Goal: Feedback & Contribution: Submit feedback/report problem

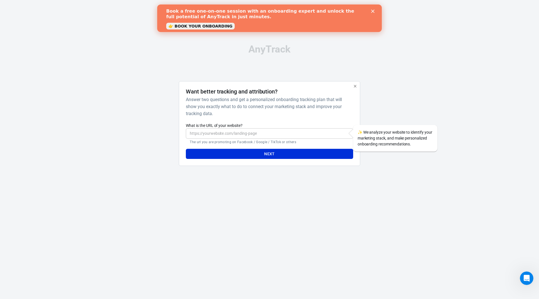
click at [273, 134] on input "What is the URL of your website?" at bounding box center [269, 133] width 167 height 10
paste input "https://mamabrum.eu/"
type input "https://mamabrum.eu/"
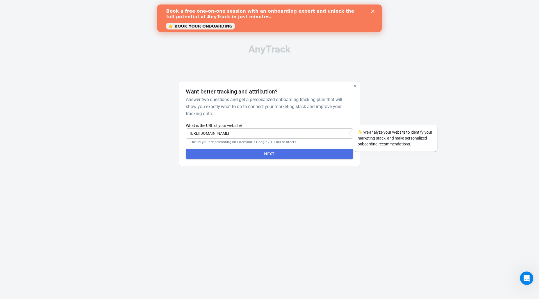
click at [282, 153] on button "Next" at bounding box center [269, 154] width 167 height 10
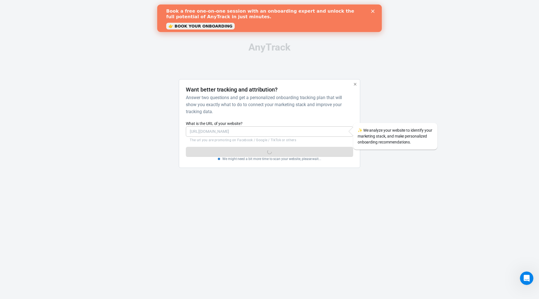
click at [373, 11] on polygon "Close" at bounding box center [372, 11] width 3 height 3
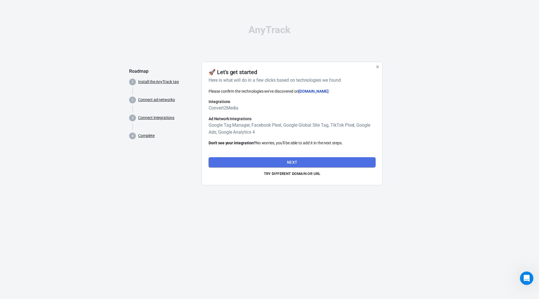
click at [301, 162] on button "Next" at bounding box center [292, 162] width 167 height 10
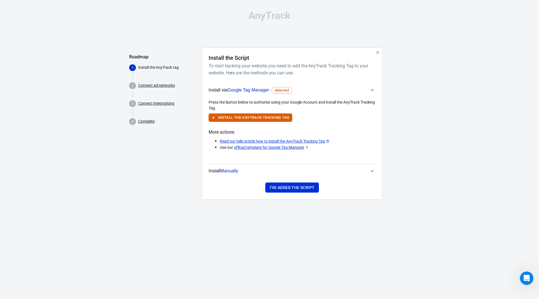
click at [253, 89] on span "Google Tag Manager" at bounding box center [248, 90] width 42 height 5
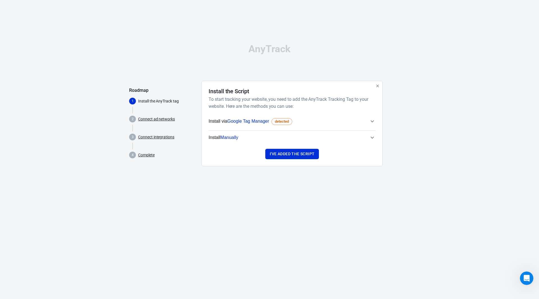
click at [252, 122] on span "Google Tag Manager" at bounding box center [248, 121] width 42 height 5
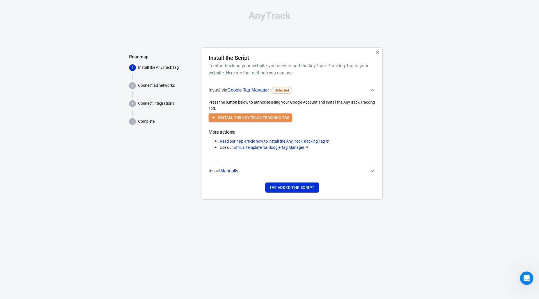
click at [263, 116] on button "Install the AnyTrack Tracking Tag" at bounding box center [251, 117] width 84 height 9
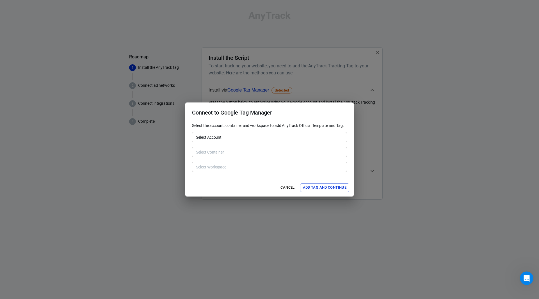
click at [290, 136] on input "Select Account" at bounding box center [269, 137] width 151 height 7
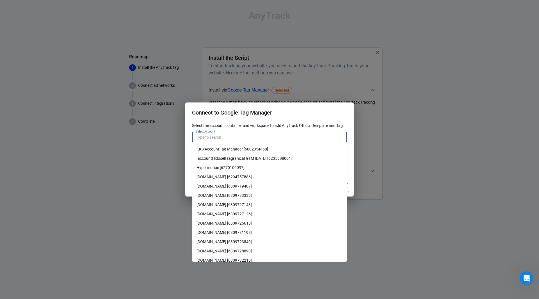
click at [255, 149] on li "KKS Account Tag Manager [6002354468]" at bounding box center [269, 149] width 155 height 9
type input "KKS Account Tag Manager [6002354468]"
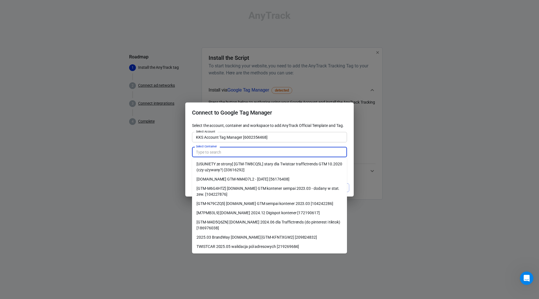
click at [270, 151] on input "Select Container" at bounding box center [269, 152] width 151 height 7
click at [247, 225] on li "[GTM-M4D5Q6ZN] Mamabrum.eu 2024.06 dla Traffictrends (do pinterest i tiktok) [1…" at bounding box center [269, 225] width 155 height 15
type input "[GTM-M4D5Q6ZN] Mamabrum.eu 2024.06 dla Traffictrends (do pinterest i tiktok) [1…"
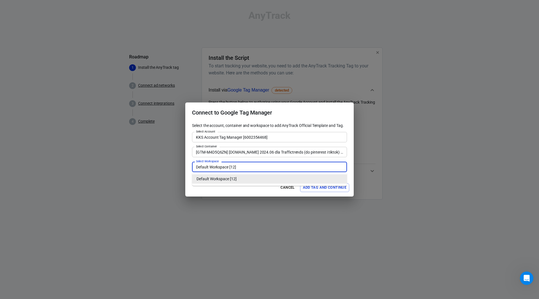
drag, startPoint x: 259, startPoint y: 168, endPoint x: 163, endPoint y: 157, distance: 96.3
click at [163, 157] on div "Connect to Google Tag Manager Select the account, container and workspace to ad…" at bounding box center [269, 149] width 539 height 299
type input "Anytrack"
click at [318, 185] on button "Add Tag and Continue" at bounding box center [324, 187] width 49 height 9
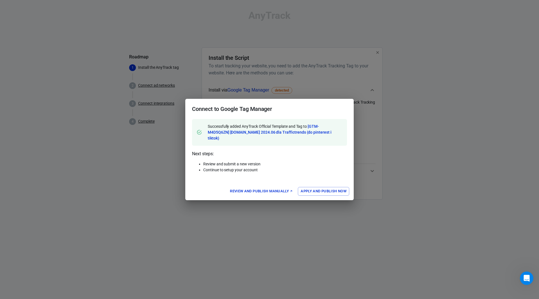
click at [323, 189] on button "Apply and Publish Now" at bounding box center [323, 191] width 51 height 9
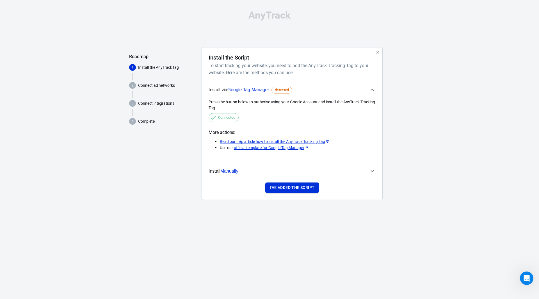
click at [306, 188] on button "I've added the script" at bounding box center [292, 188] width 54 height 10
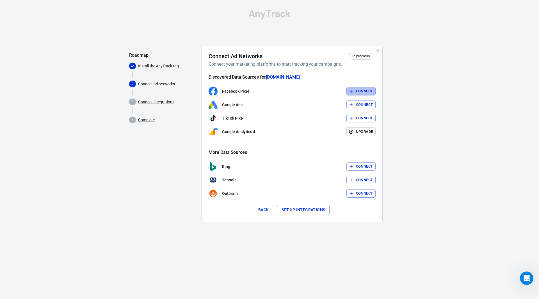
click at [363, 92] on button "Connect" at bounding box center [361, 91] width 29 height 9
click at [364, 93] on div "Facebook Pixel Connect" at bounding box center [292, 91] width 167 height 9
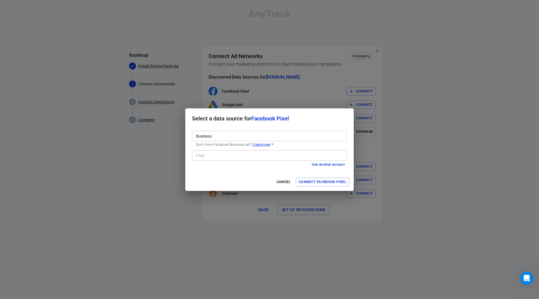
click at [228, 135] on input "Business" at bounding box center [269, 136] width 151 height 7
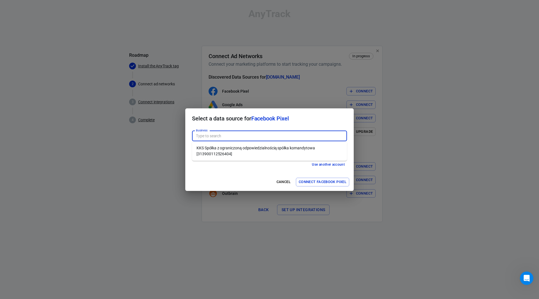
click at [245, 152] on li "KKS Spółka z ograniczoną odpowiedzialnością spółka komandytowa [313900112526404]" at bounding box center [269, 150] width 155 height 15
type input "KKS Spółka z ograniczoną odpowiedzialnością spółka komandytowa [313900112526404]"
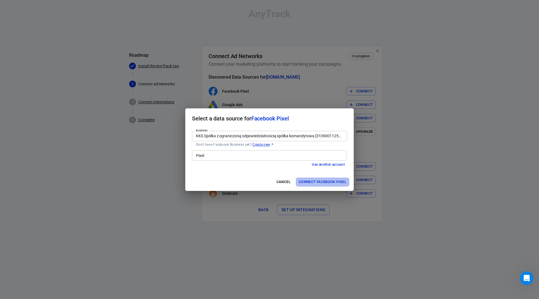
click at [323, 181] on button "Connect Facebook Pixel" at bounding box center [322, 182] width 53 height 9
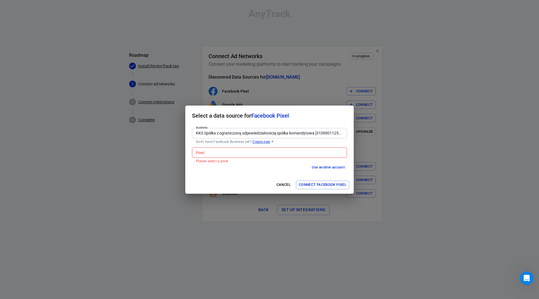
click at [277, 160] on p "Please select a pixel" at bounding box center [269, 161] width 147 height 4
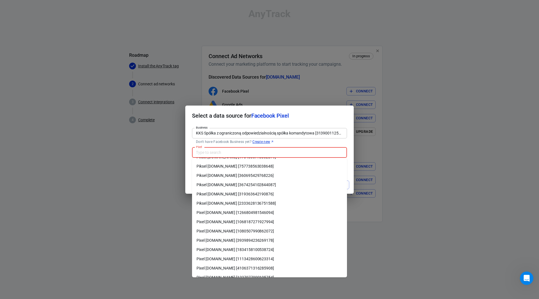
scroll to position [32, 0]
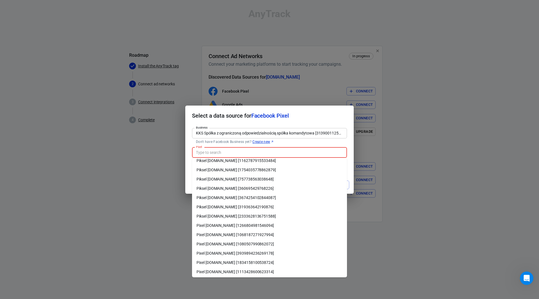
click at [254, 208] on li "Piksel Mamabrum.eu [319363642190876]" at bounding box center [269, 206] width 155 height 9
type input "Piksel Mamabrum.eu [319363642190876]"
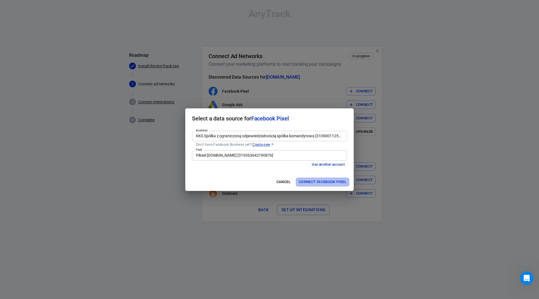
click at [321, 182] on button "Connect Facebook Pixel" at bounding box center [322, 182] width 53 height 9
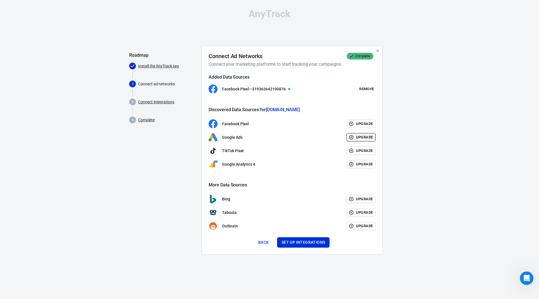
click at [361, 137] on button "Upgrade" at bounding box center [361, 137] width 29 height 9
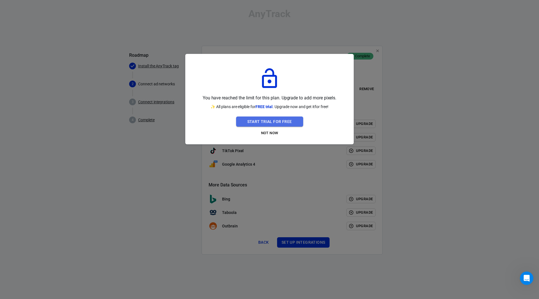
click at [287, 122] on button "Start Trial For Free" at bounding box center [269, 122] width 67 height 10
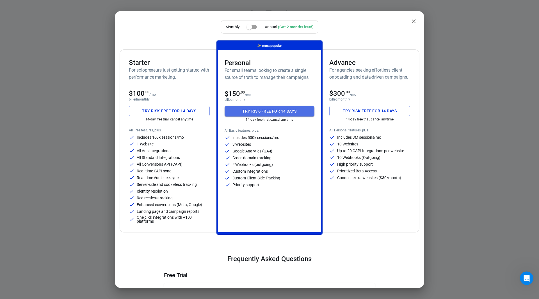
click at [275, 112] on button "Try risk-free for 14 days" at bounding box center [270, 111] width 90 height 10
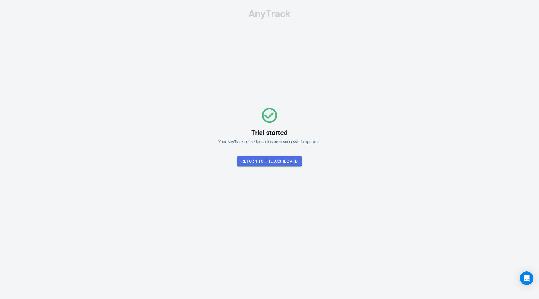
click at [290, 163] on button "Return To the dashboard" at bounding box center [269, 161] width 65 height 10
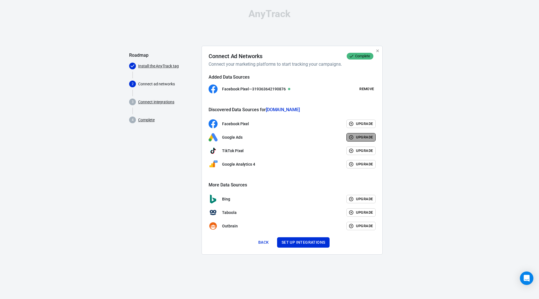
click at [360, 138] on button "Upgrade" at bounding box center [361, 137] width 29 height 9
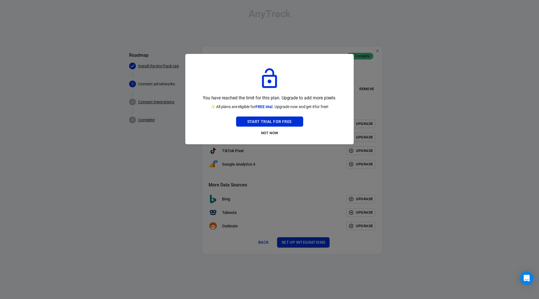
click at [434, 84] on div at bounding box center [269, 149] width 539 height 299
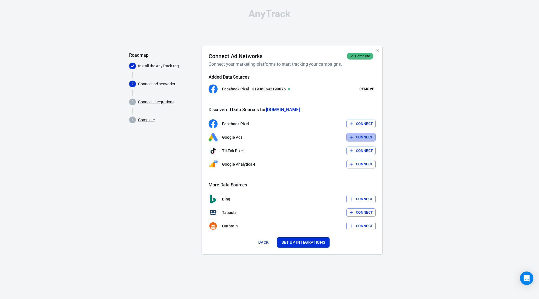
click at [352, 141] on button "Connect" at bounding box center [361, 137] width 29 height 9
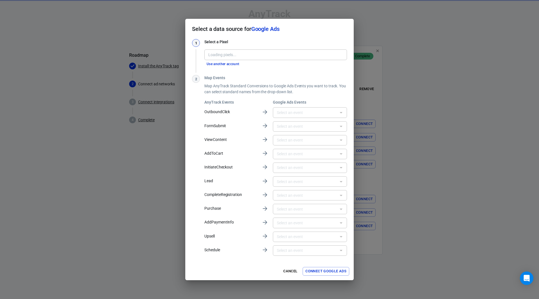
click at [298, 59] on div "Loading pixels..." at bounding box center [275, 54] width 143 height 10
click at [213, 64] on button "Use another account" at bounding box center [222, 64] width 37 height 6
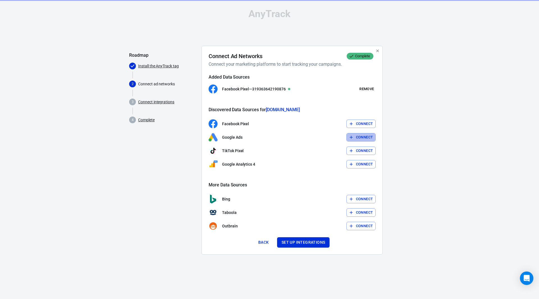
click at [363, 137] on button "Connect" at bounding box center [361, 137] width 29 height 9
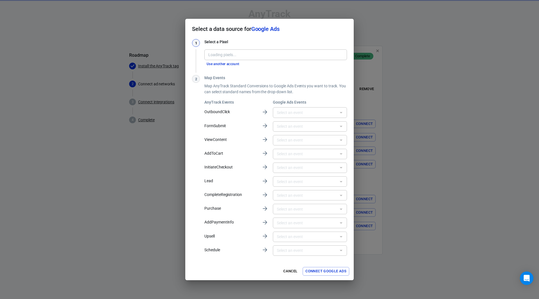
click at [340, 156] on div at bounding box center [340, 154] width 7 height 8
click at [341, 155] on div at bounding box center [340, 154] width 7 height 8
drag, startPoint x: 263, startPoint y: 154, endPoint x: 281, endPoint y: 154, distance: 17.4
click at [264, 154] on icon at bounding box center [265, 153] width 7 height 7
click at [271, 80] on h3 "Map Events" at bounding box center [275, 78] width 143 height 6
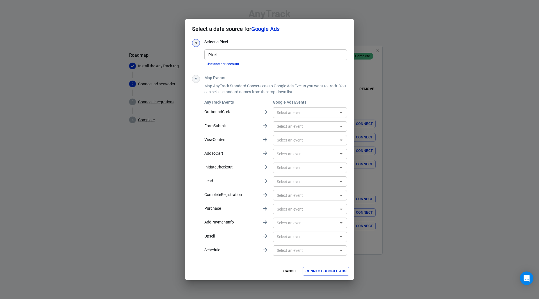
click at [271, 54] on input "Pixel" at bounding box center [275, 54] width 138 height 7
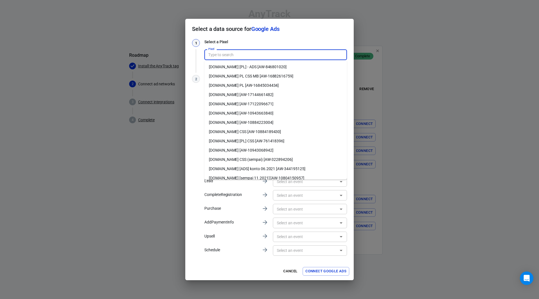
click at [270, 54] on input "Pixel" at bounding box center [275, 54] width 138 height 7
click at [280, 67] on li "[DOMAIN_NAME] [PL] - ADS [AW-846801020]" at bounding box center [275, 66] width 143 height 9
type input "[DOMAIN_NAME] [PL] - ADS [AW-846801020]"
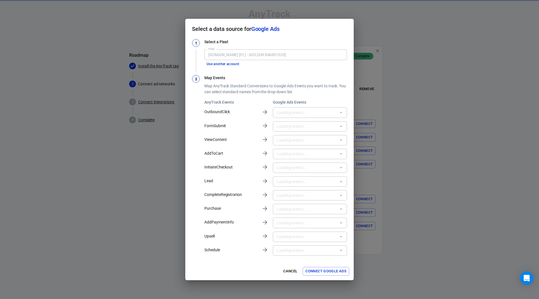
type input "Tag Ads - Zakup [003YCMu--90DEKzlmOYC]"
click at [340, 156] on icon "Open" at bounding box center [341, 154] width 7 height 7
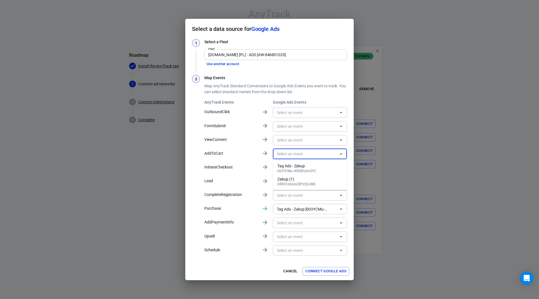
click at [331, 97] on div "Map Events Map AnyTrack Standard Conversions to Google Ads Events you want to t…" at bounding box center [275, 166] width 143 height 182
click at [344, 224] on icon "Open" at bounding box center [341, 223] width 7 height 7
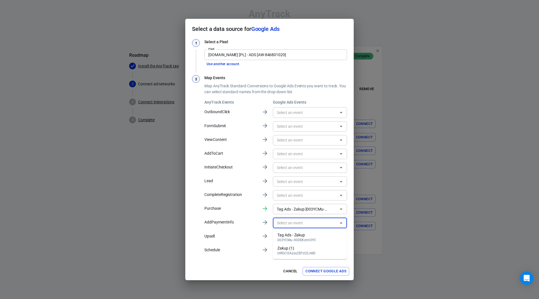
click at [332, 76] on h3 "Map Events" at bounding box center [275, 78] width 143 height 6
click at [331, 272] on button "Connect Google Ads" at bounding box center [326, 271] width 47 height 9
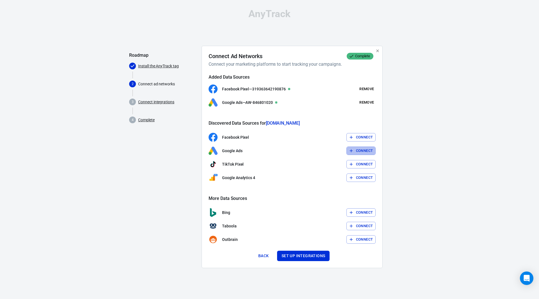
click at [364, 152] on button "Connect" at bounding box center [361, 151] width 29 height 9
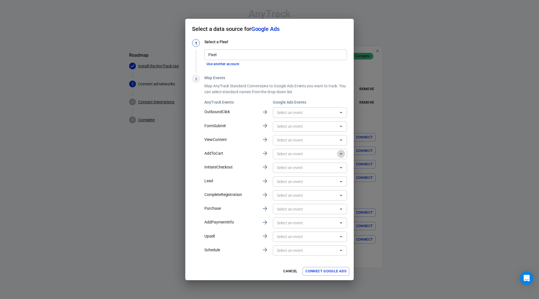
click at [339, 154] on icon "Open" at bounding box center [341, 154] width 7 height 7
click at [233, 60] on div "Pixel" at bounding box center [275, 54] width 143 height 10
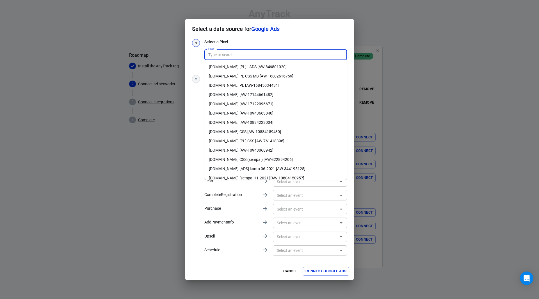
click at [267, 141] on li "[DOMAIN_NAME] [PL] CSS [AW-761418396]" at bounding box center [275, 140] width 143 height 9
type input "[DOMAIN_NAME] [PL] CSS [AW-761418396]"
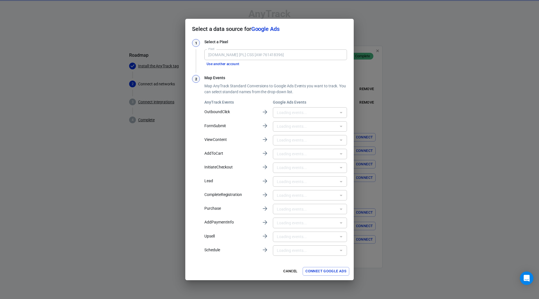
type input "Tag Ads - Zakup [003YCMu--90DEKzlmOYC]"
click at [330, 270] on button "Connect Google Ads" at bounding box center [326, 271] width 47 height 9
click at [332, 271] on button "Connect Google Ads" at bounding box center [326, 271] width 47 height 9
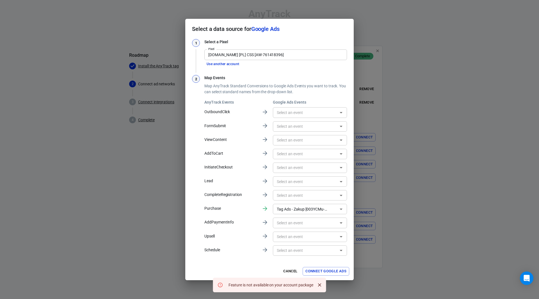
drag, startPoint x: 227, startPoint y: 284, endPoint x: 293, endPoint y: 284, distance: 66.6
click at [285, 282] on div "Feature is not available on your account package" at bounding box center [270, 285] width 89 height 10
drag, startPoint x: 312, startPoint y: 286, endPoint x: 234, endPoint y: 284, distance: 77.6
click at [234, 284] on div "Feature is not available on your account package" at bounding box center [270, 285] width 89 height 10
click at [343, 156] on icon "Open" at bounding box center [341, 154] width 7 height 7
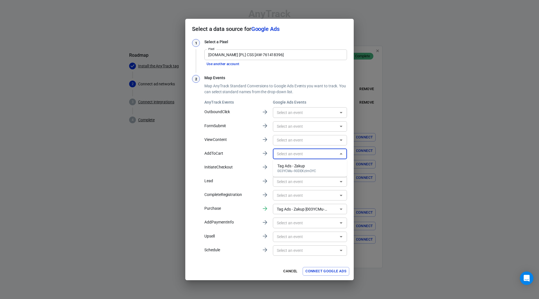
click at [326, 170] on li "Tag Ads - Zakup 003YCMu--90DEKzlmOYC" at bounding box center [310, 167] width 74 height 13
type input "Tag Ads - Zakup [003YCMu--90DEKzlmOYC]"
click at [339, 209] on icon "Open" at bounding box center [341, 209] width 7 height 7
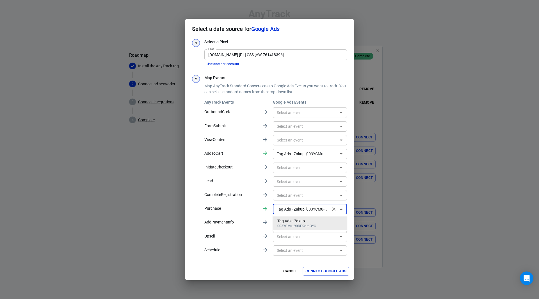
scroll to position [0, 25]
click at [333, 210] on icon "Clear" at bounding box center [333, 209] width 3 height 3
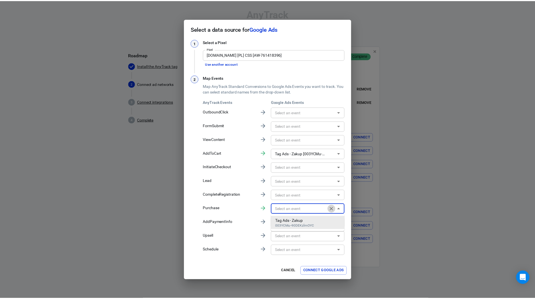
scroll to position [0, 0]
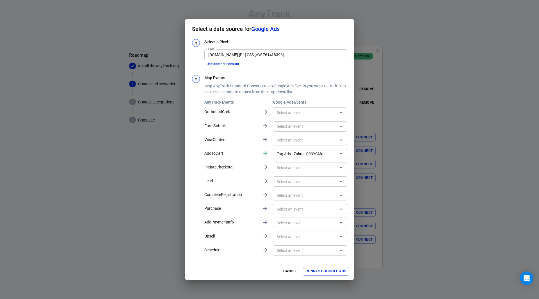
click at [319, 73] on div "1 Select a Pixel Pixel [DOMAIN_NAME] [PL] CSS [AW-761418396] Pixel Use another …" at bounding box center [269, 148] width 155 height 218
click at [329, 270] on button "Connect Google Ads" at bounding box center [326, 271] width 47 height 9
click at [414, 173] on div "Select a data source for Google Ads 1 Select a Pixel Pixel [DOMAIN_NAME] [PL] C…" at bounding box center [269, 149] width 539 height 299
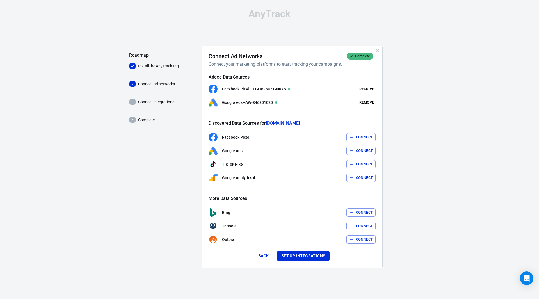
click at [361, 180] on button "Connect" at bounding box center [361, 178] width 29 height 9
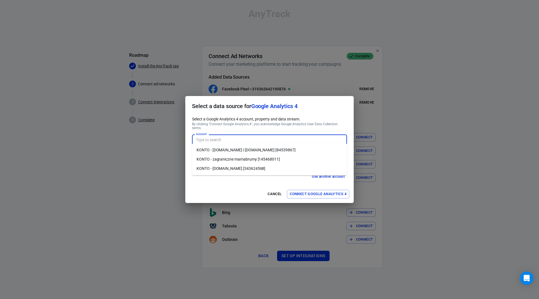
click at [265, 139] on input "Account" at bounding box center [269, 139] width 151 height 7
click at [264, 152] on li "KONTO - [DOMAIN_NAME] i [DOMAIN_NAME] [84539867]" at bounding box center [269, 149] width 155 height 9
type input "KONTO - [DOMAIN_NAME] i [DOMAIN_NAME] [84539867]"
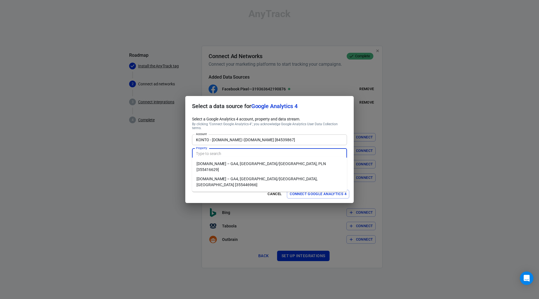
click at [272, 153] on input "Property" at bounding box center [269, 153] width 151 height 7
click at [266, 165] on li "[DOMAIN_NAME] – GA4, [GEOGRAPHIC_DATA]/[GEOGRAPHIC_DATA], PLN [355416629]" at bounding box center [269, 166] width 155 height 15
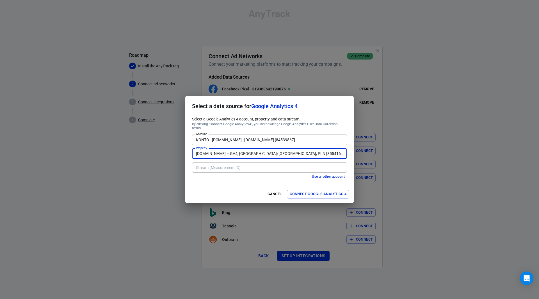
type input "[DOMAIN_NAME] – GA4, [GEOGRAPHIC_DATA]/[GEOGRAPHIC_DATA], PLN [355416629]"
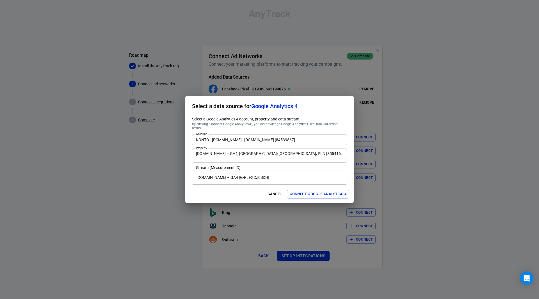
click at [274, 169] on div "Stream (Measurement ID)" at bounding box center [269, 167] width 155 height 10
click at [248, 179] on li "[DOMAIN_NAME] – GA4 [G-PLFXCZ0BDH]" at bounding box center [269, 177] width 155 height 9
type input "[DOMAIN_NAME] – GA4 [G-PLFXCZ0BDH]"
click at [323, 192] on button "Connect Google Analytics 4" at bounding box center [318, 194] width 62 height 9
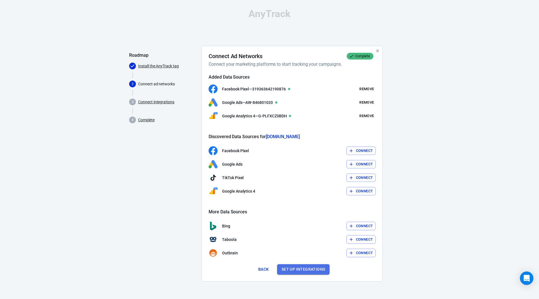
click at [297, 271] on button "Set up integrations" at bounding box center [303, 269] width 53 height 10
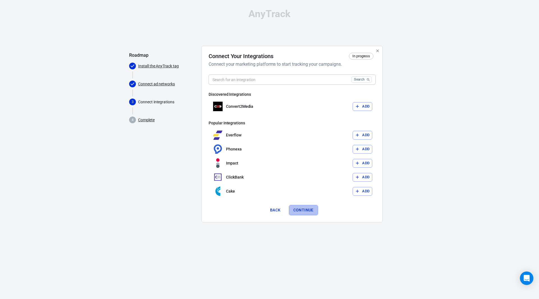
click at [304, 210] on button "Continue" at bounding box center [303, 210] width 29 height 10
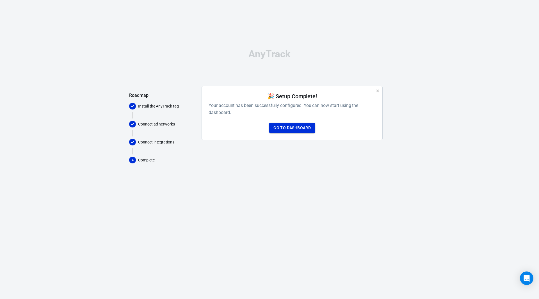
click at [299, 130] on link "Go to Dashboard" at bounding box center [292, 128] width 46 height 10
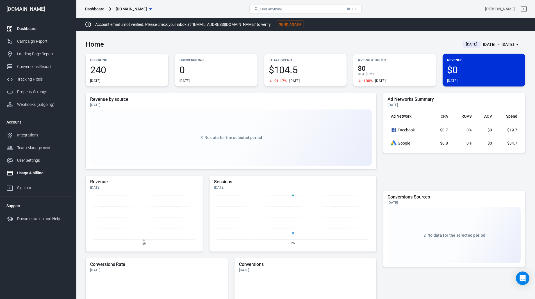
click at [31, 174] on div "Usage & billing" at bounding box center [43, 173] width 52 height 6
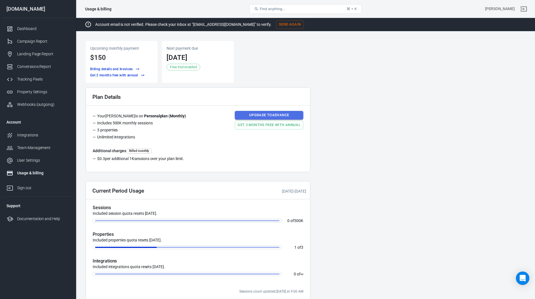
click at [271, 115] on link "Upgrade to Advance" at bounding box center [269, 115] width 69 height 9
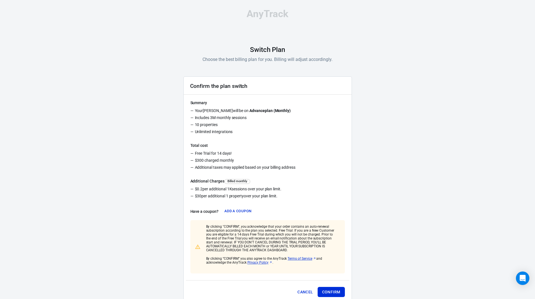
click at [299, 290] on button "Cancel" at bounding box center [305, 292] width 20 height 10
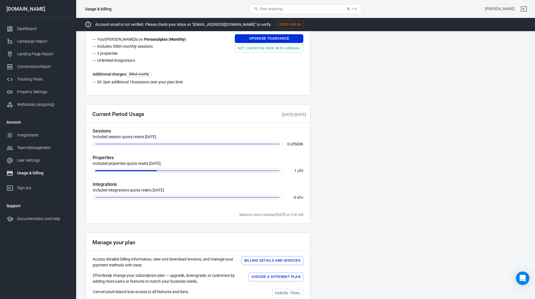
scroll to position [111, 0]
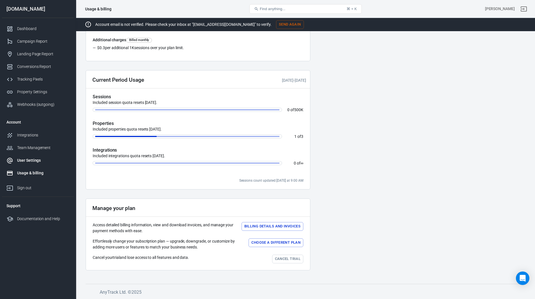
click at [30, 160] on div "User Settings" at bounding box center [43, 161] width 52 height 6
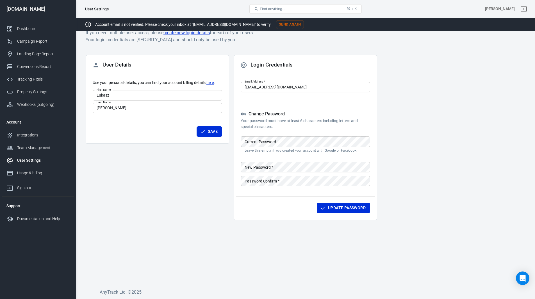
scroll to position [12, 0]
click at [29, 77] on div "Tracking Pixels" at bounding box center [43, 79] width 52 height 6
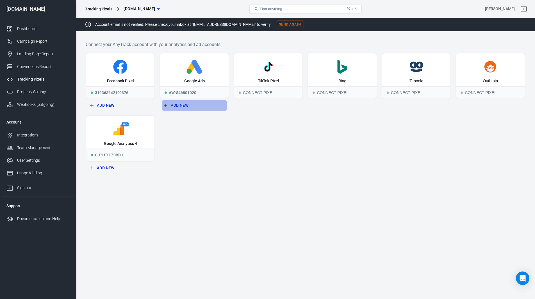
click at [177, 105] on button "Add New" at bounding box center [194, 105] width 65 height 10
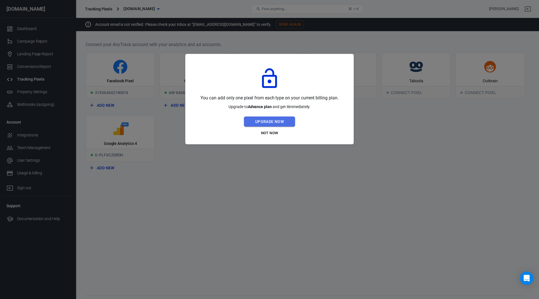
click at [281, 123] on button "Upgrade Now" at bounding box center [269, 122] width 51 height 10
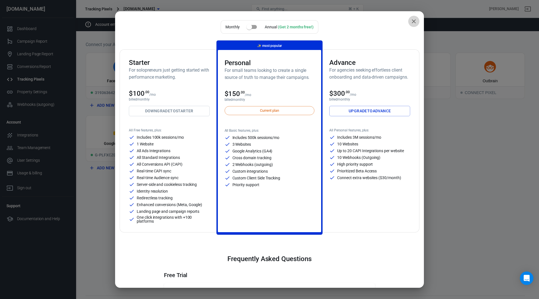
click at [412, 22] on icon "close" at bounding box center [414, 21] width 4 height 4
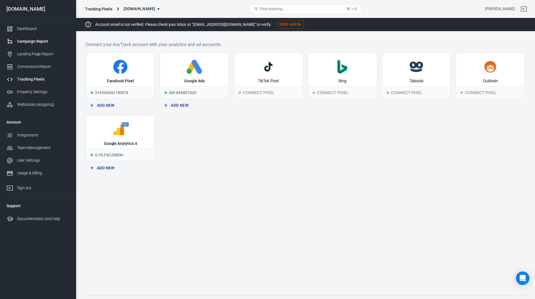
click at [35, 41] on div "Campaign Report" at bounding box center [43, 41] width 52 height 6
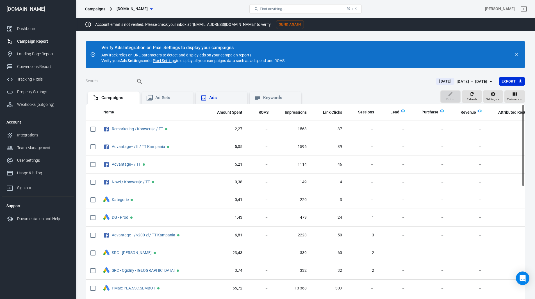
click at [213, 98] on div "Ads" at bounding box center [226, 98] width 34 height 6
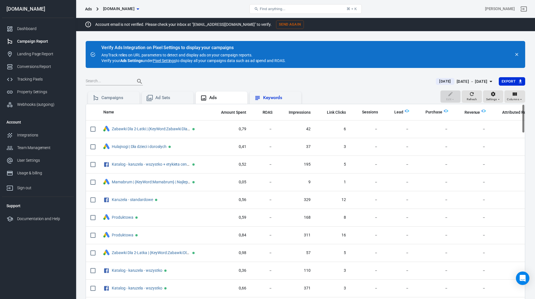
click at [268, 96] on div "Keywords" at bounding box center [280, 98] width 34 height 6
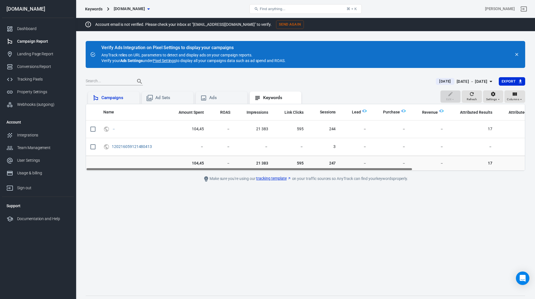
click at [109, 99] on div "Campaigns" at bounding box center [118, 98] width 34 height 6
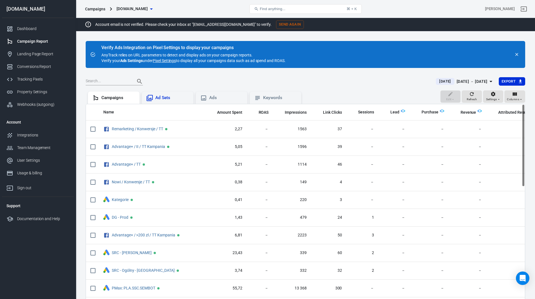
click at [158, 95] on div "Ad Sets" at bounding box center [167, 98] width 43 height 7
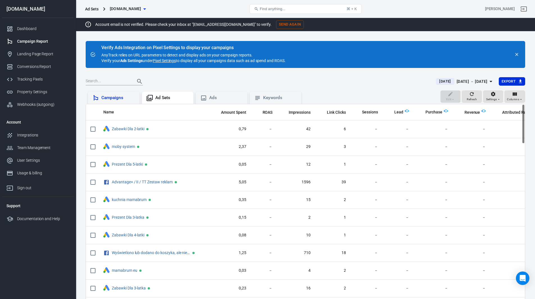
click at [108, 98] on div "Campaigns" at bounding box center [118, 98] width 34 height 6
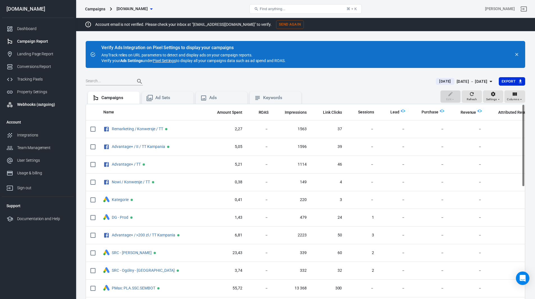
click at [26, 104] on div "Webhooks (outgoing)" at bounding box center [43, 105] width 52 height 6
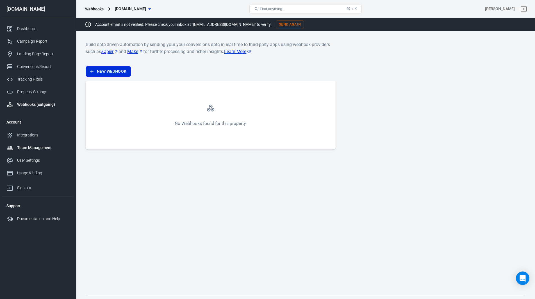
click at [42, 148] on div "Team Management" at bounding box center [43, 148] width 52 height 6
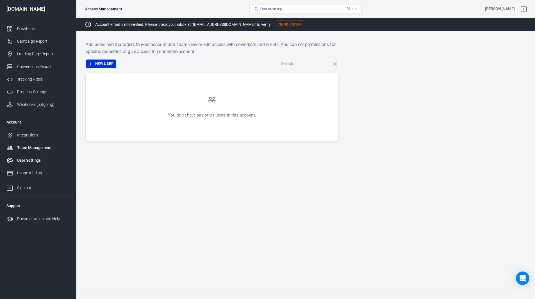
click at [26, 158] on div "User Settings" at bounding box center [43, 161] width 52 height 6
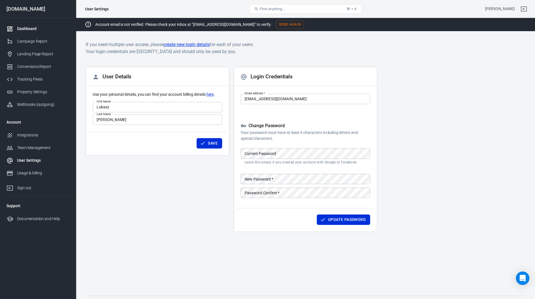
click at [28, 26] on div "Dashboard" at bounding box center [43, 29] width 52 height 6
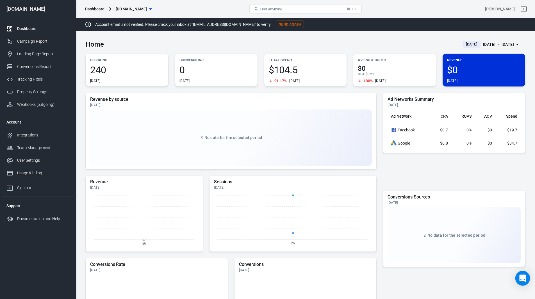
click at [521, 279] on icon "Open Intercom Messenger" at bounding box center [522, 278] width 7 height 7
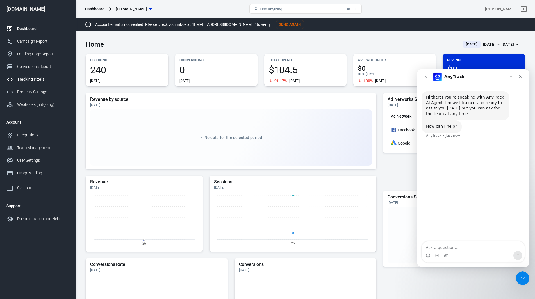
click at [32, 81] on div "Tracking Pixels" at bounding box center [43, 79] width 52 height 6
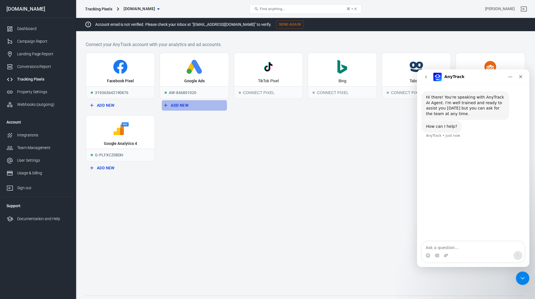
click at [180, 108] on button "Add New" at bounding box center [194, 105] width 65 height 10
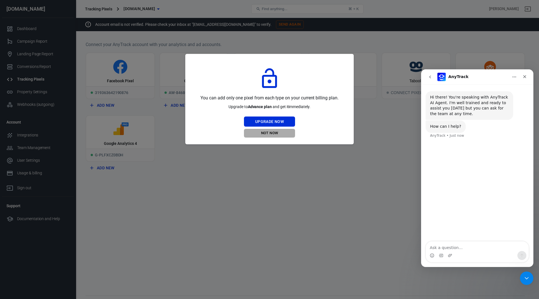
click at [268, 135] on button "Not Now" at bounding box center [269, 133] width 51 height 9
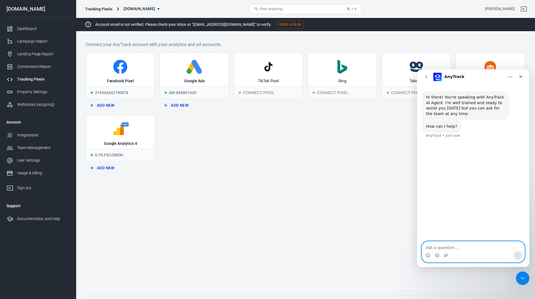
click at [452, 246] on textarea "Ask a question…" at bounding box center [473, 246] width 103 height 10
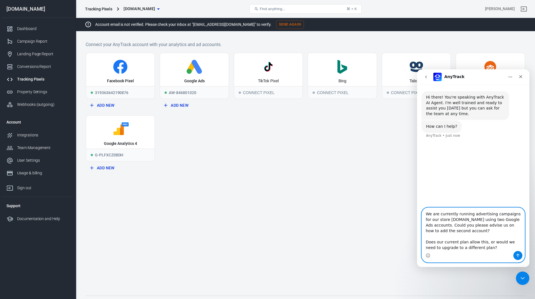
type textarea "We are currently running advertising campaigns for our store [DOMAIN_NAME] usin…"
click at [519, 257] on icon "Send a message…" at bounding box center [518, 255] width 4 height 4
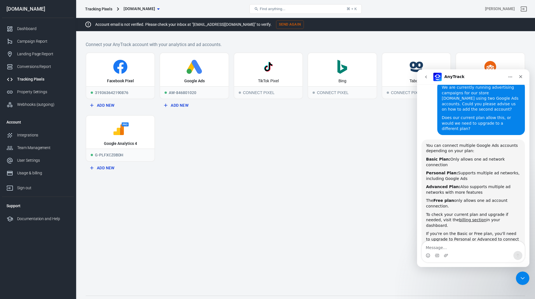
scroll to position [74, 0]
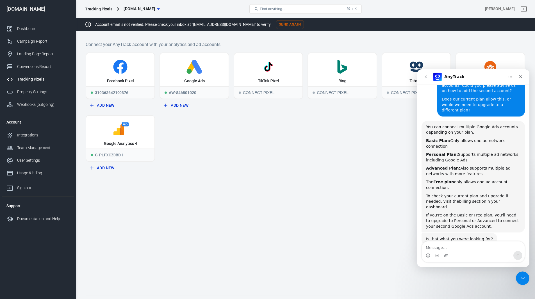
click at [175, 106] on button "Add New" at bounding box center [194, 105] width 65 height 10
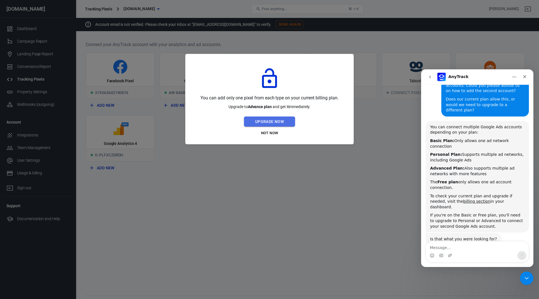
click at [277, 122] on button "Upgrade Now" at bounding box center [269, 122] width 51 height 10
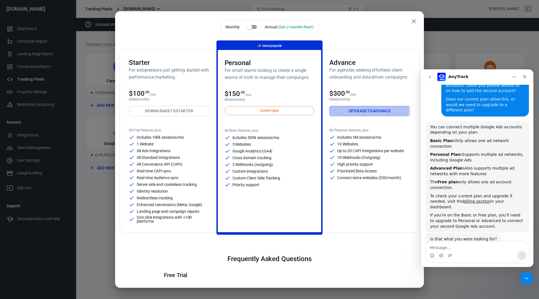
click at [364, 111] on link "Upgrade to Advance" at bounding box center [369, 111] width 81 height 10
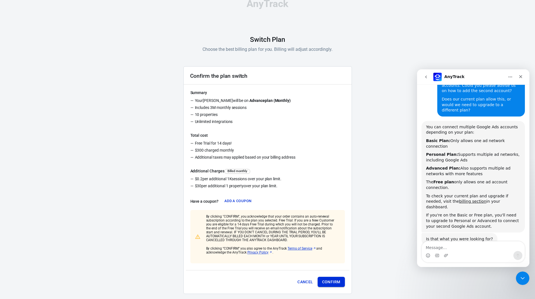
scroll to position [19, 0]
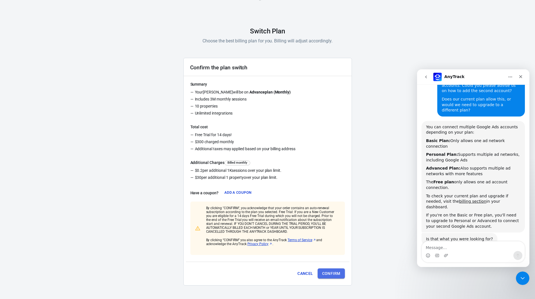
click at [328, 274] on button "Confirm" at bounding box center [331, 273] width 27 height 10
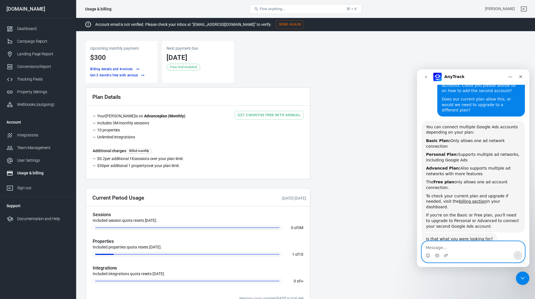
click at [457, 247] on textarea "Message…" at bounding box center [473, 246] width 103 height 10
type textarea "Yes,"
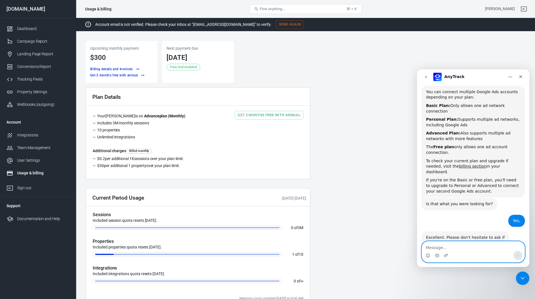
scroll to position [118, 0]
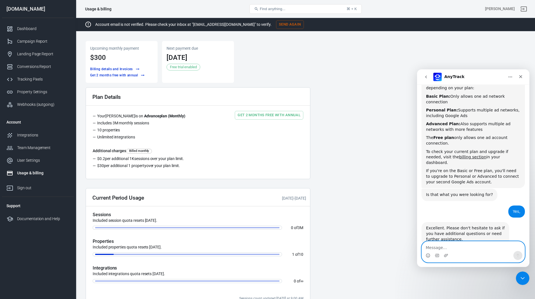
click at [473, 246] on textarea "Message…" at bounding box center [473, 246] width 103 height 10
paste textarea "Could you please let us know if it is possible to add a Pinterest account under…"
type textarea "Could you please let us know if it is possible to add a Pinterest account under…"
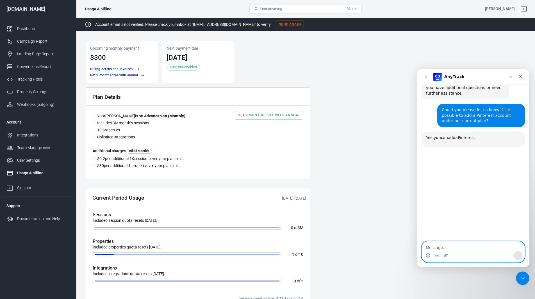
scroll to position [269, 0]
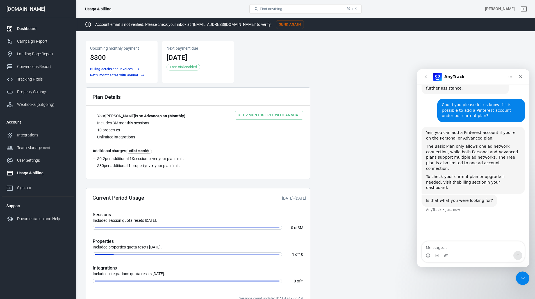
click at [22, 29] on div "Dashboard" at bounding box center [43, 29] width 52 height 6
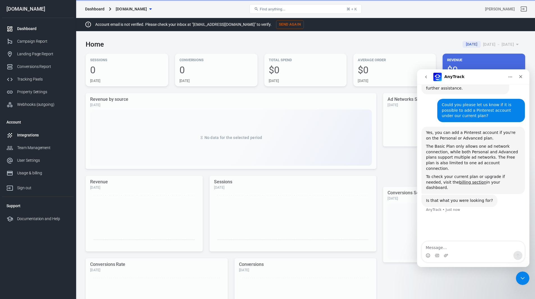
click at [28, 134] on div "Integrations" at bounding box center [43, 135] width 52 height 6
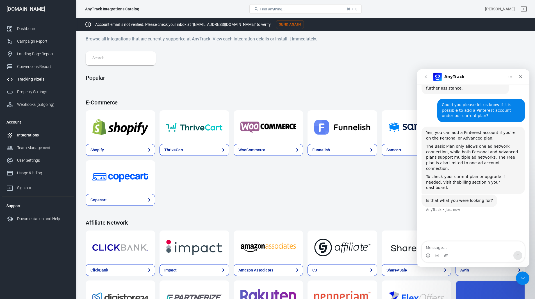
click at [33, 81] on div "Tracking Pixels" at bounding box center [43, 79] width 52 height 6
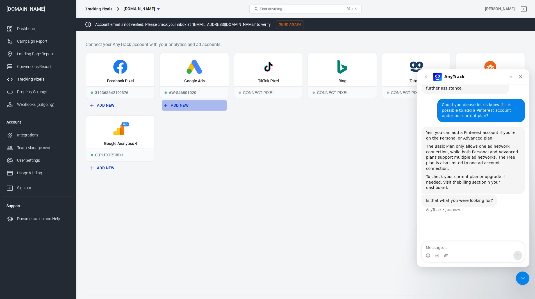
click at [180, 107] on button "Add New" at bounding box center [194, 105] width 65 height 10
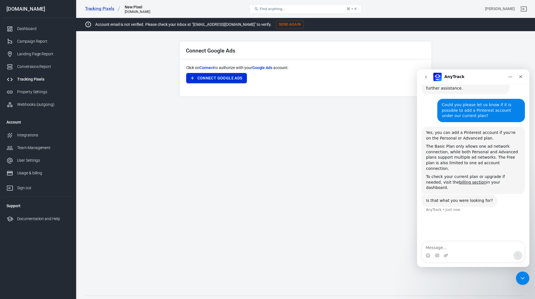
click at [199, 80] on button "Connect Google Ads" at bounding box center [216, 78] width 61 height 10
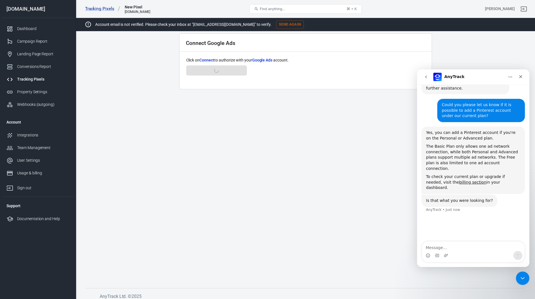
scroll to position [12, 0]
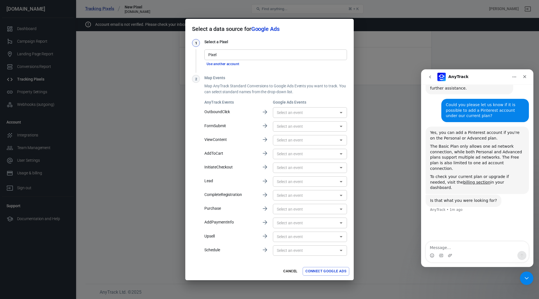
click at [270, 56] on input "Pixel" at bounding box center [275, 54] width 138 height 7
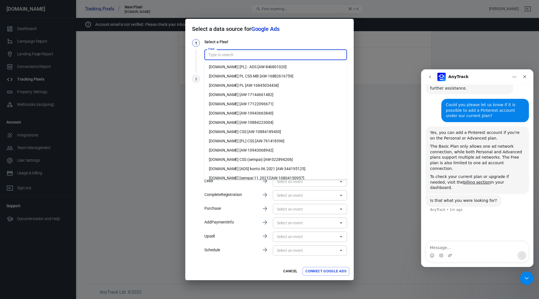
click at [277, 142] on li "[DOMAIN_NAME] [PL] CSS [AW-761418396]" at bounding box center [275, 140] width 143 height 9
type input "[DOMAIN_NAME] [PL] CSS [AW-761418396]"
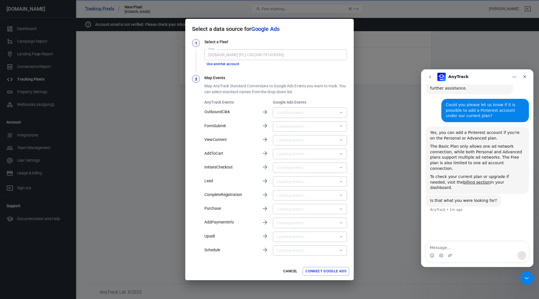
type input "Tag Ads - Zakup [003YCMu--90DEKzlmOYC]"
click at [334, 272] on button "Connect Google Ads" at bounding box center [326, 271] width 47 height 9
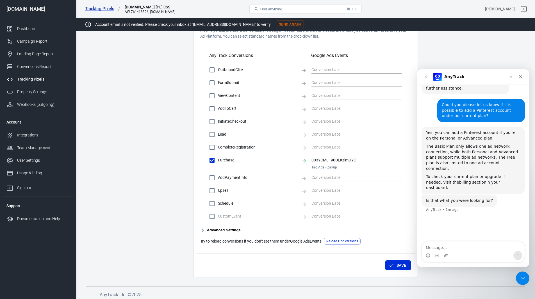
scroll to position [181, 0]
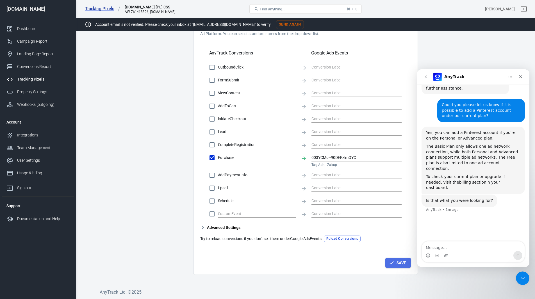
click at [399, 265] on button "Save" at bounding box center [398, 263] width 26 height 10
click at [394, 263] on button "Save" at bounding box center [398, 263] width 26 height 10
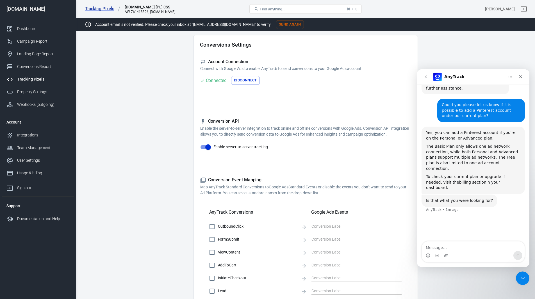
scroll to position [0, 0]
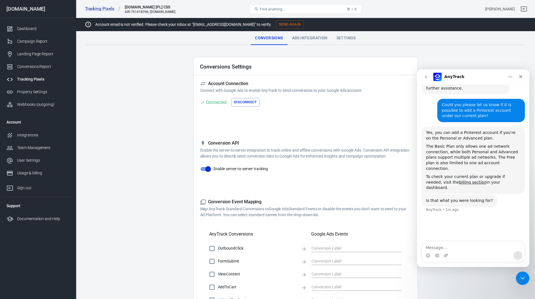
click at [37, 81] on div "Tracking Pixels" at bounding box center [43, 79] width 52 height 6
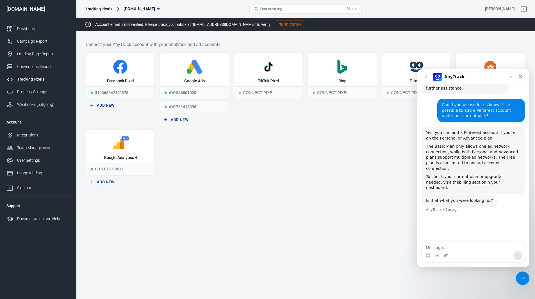
click at [308, 200] on main "Connect your AnyTrack account with your analytics and ad accounts. Facebook Pix…" at bounding box center [305, 164] width 439 height 246
click at [363, 190] on main "Connect your AnyTrack account with your analytics and ad accounts. Facebook Pix…" at bounding box center [305, 164] width 439 height 246
click at [41, 68] on div "Conversions Report" at bounding box center [43, 67] width 52 height 6
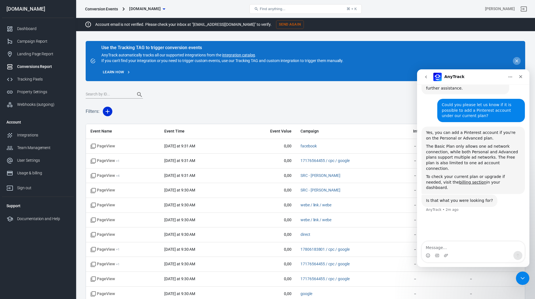
click at [516, 60] on icon "close" at bounding box center [516, 60] width 5 height 5
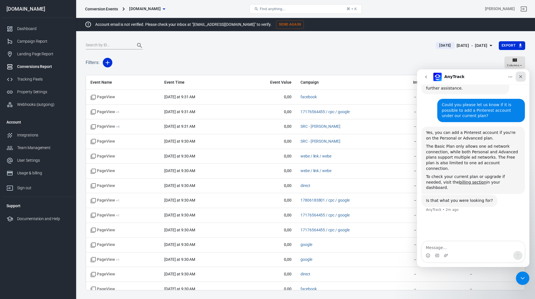
click at [521, 75] on icon "Close" at bounding box center [520, 76] width 4 height 4
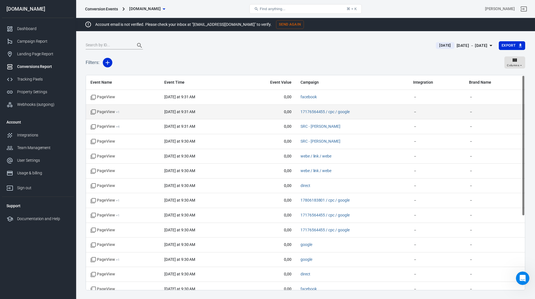
scroll to position [220, 0]
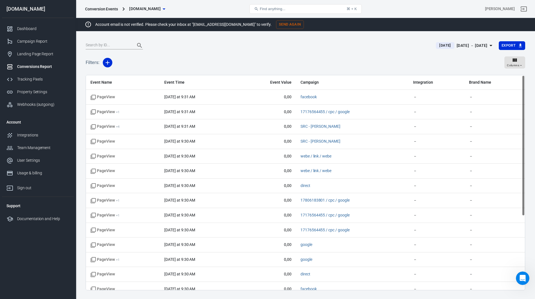
click at [471, 44] on div "[DATE] － [DATE]" at bounding box center [472, 45] width 31 height 7
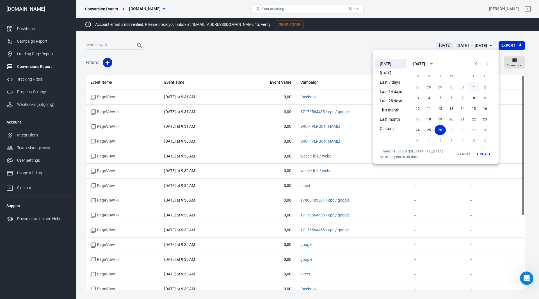
click at [474, 87] on button "1" at bounding box center [473, 87] width 11 height 10
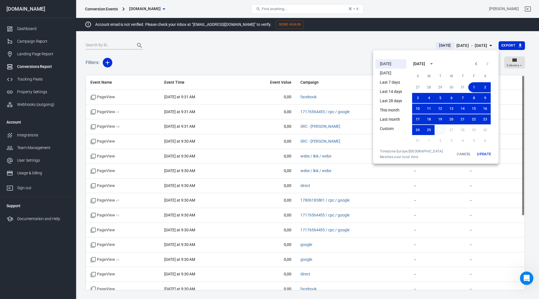
click at [443, 129] on button "26" at bounding box center [440, 130] width 11 height 10
click at [486, 154] on button "Update" at bounding box center [484, 154] width 18 height 10
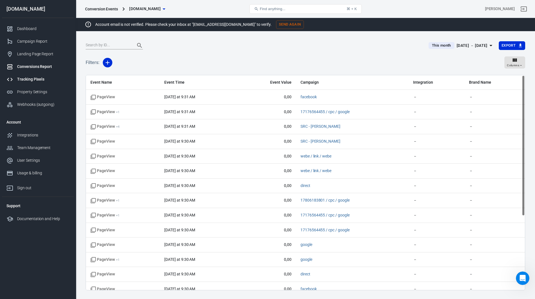
click at [29, 79] on div "Tracking Pixels" at bounding box center [43, 79] width 52 height 6
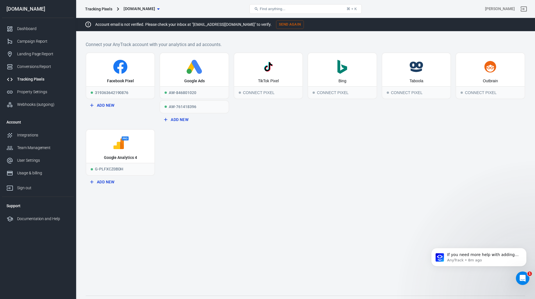
scroll to position [254, 0]
click at [29, 136] on div "Integrations" at bounding box center [43, 135] width 52 height 6
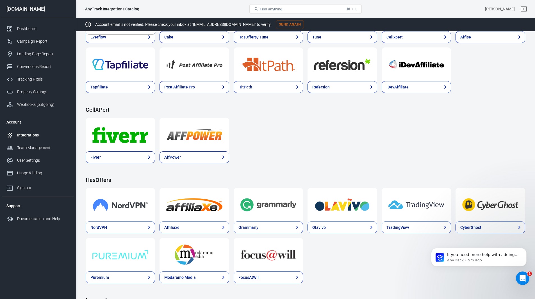
scroll to position [449, 0]
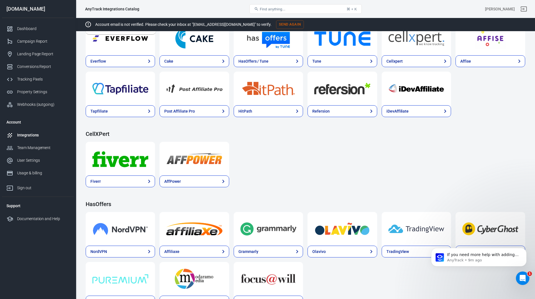
click at [311, 10] on button "Find anything... ⌘ + K" at bounding box center [305, 9] width 112 height 10
click at [307, 10] on button "Find anything... ⌘ + K" at bounding box center [305, 9] width 112 height 10
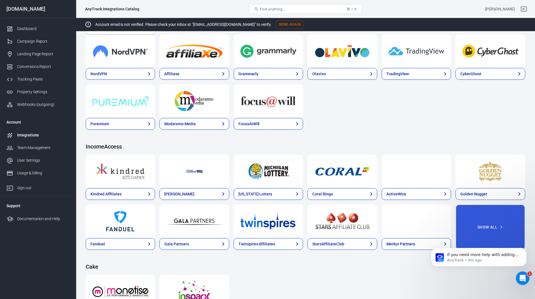
scroll to position [624, 0]
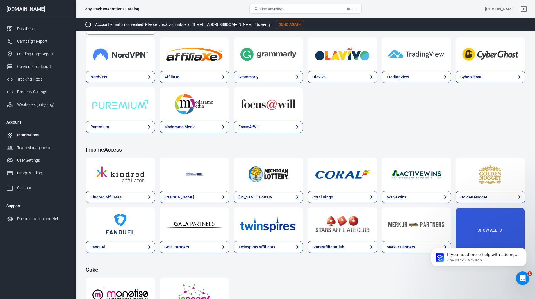
click at [273, 11] on span "Find anything..." at bounding box center [273, 9] width 26 height 4
click at [275, 8] on span "Find anything..." at bounding box center [273, 9] width 26 height 4
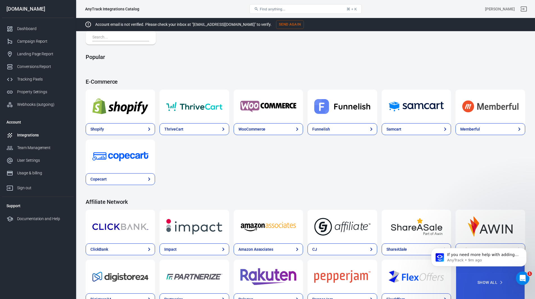
scroll to position [0, 0]
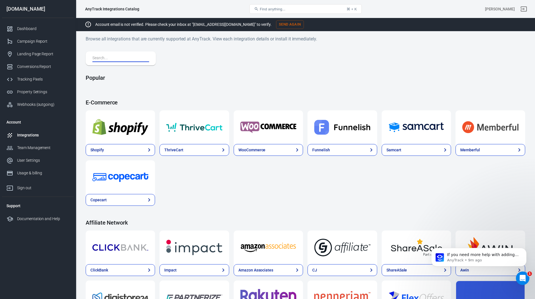
click at [109, 60] on input "text" at bounding box center [119, 58] width 54 height 7
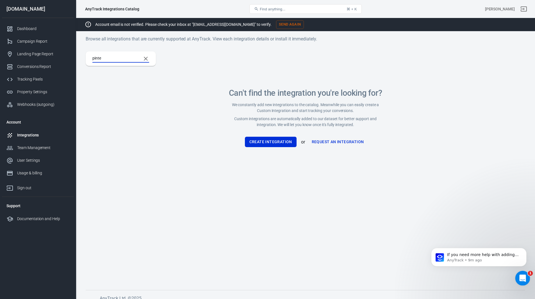
type input "pinte"
click at [519, 279] on icon "Open Intercom Messenger" at bounding box center [521, 277] width 9 height 9
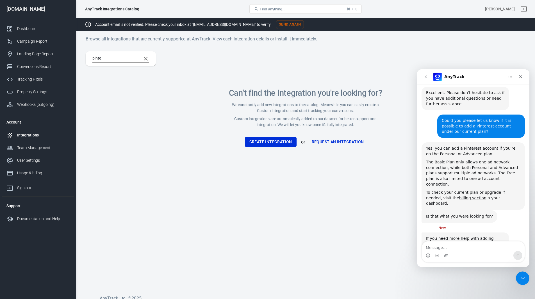
scroll to position [264, 0]
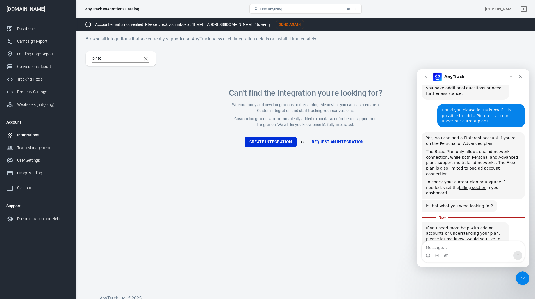
click at [305, 237] on main "Browse all integrations that are currently supported at AnyTrack. View each int…" at bounding box center [305, 158] width 439 height 246
click at [446, 246] on textarea "Message…" at bounding box center [473, 246] width 103 height 10
paste textarea "Could you please send me the instructions on how to add a Pinterest account?"
type textarea "Could you please send me the instructions on how to add a Pinterest account?"
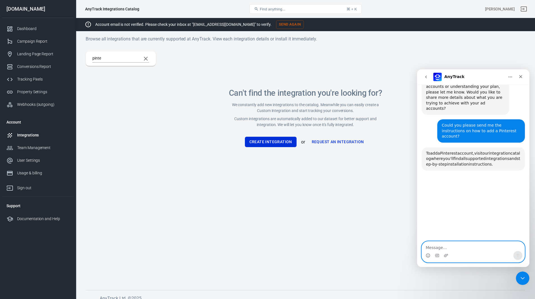
scroll to position [405, 0]
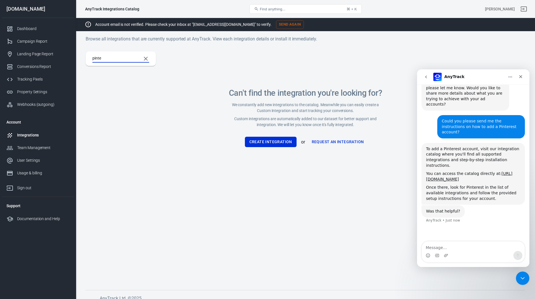
click at [116, 56] on input "pinte" at bounding box center [114, 58] width 44 height 7
type input "pinterest"
click at [446, 254] on icon "Upload attachment" at bounding box center [446, 255] width 4 height 4
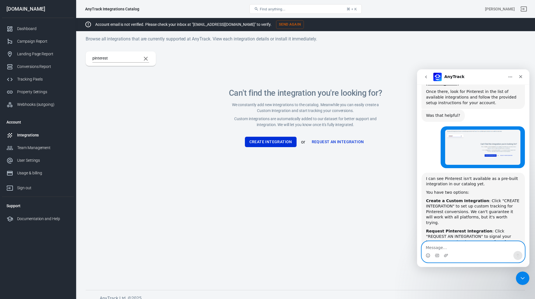
scroll to position [503, 0]
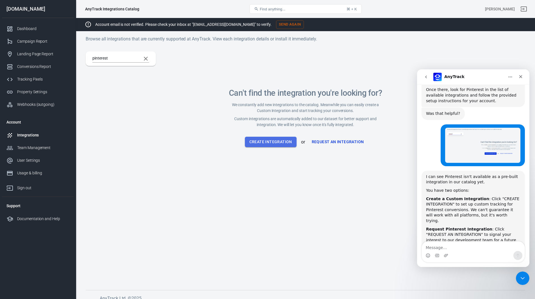
click at [270, 145] on button "Create Integration" at bounding box center [271, 142] width 52 height 10
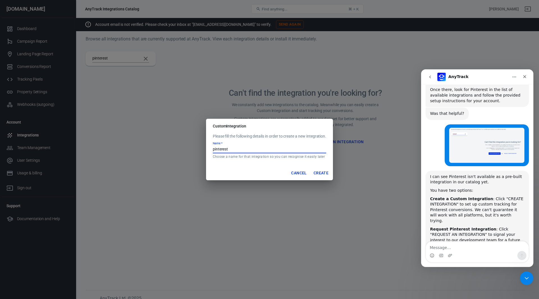
click at [213, 149] on input "pinterest" at bounding box center [269, 149] width 113 height 7
type input "Pinterest"
click at [323, 172] on button "Create" at bounding box center [320, 173] width 19 height 10
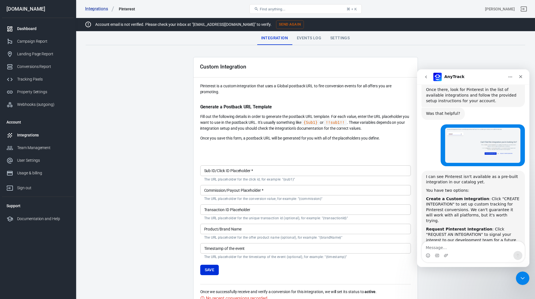
click at [24, 28] on div "Dashboard" at bounding box center [43, 29] width 52 height 6
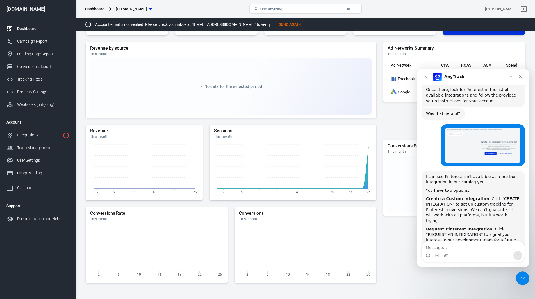
scroll to position [46, 0]
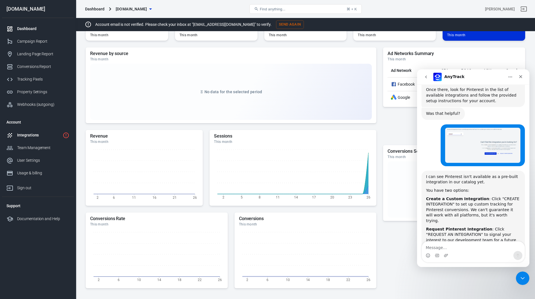
click at [36, 136] on div "Integrations" at bounding box center [38, 135] width 43 height 6
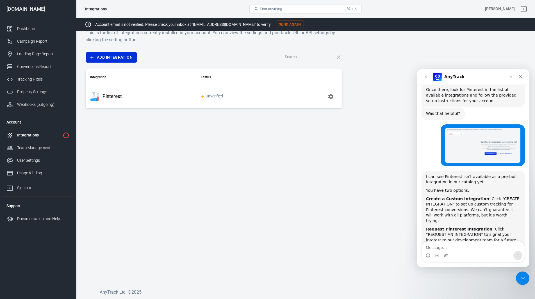
scroll to position [12, 0]
click at [33, 65] on div "Conversions Report" at bounding box center [43, 67] width 52 height 6
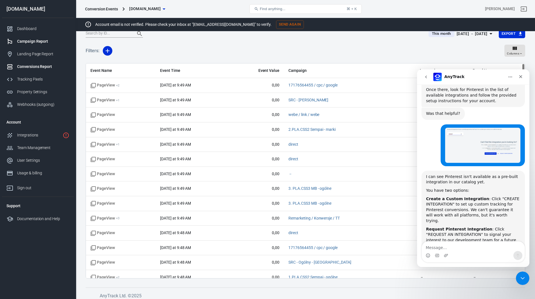
click at [29, 44] on link "Campaign Report" at bounding box center [38, 41] width 72 height 13
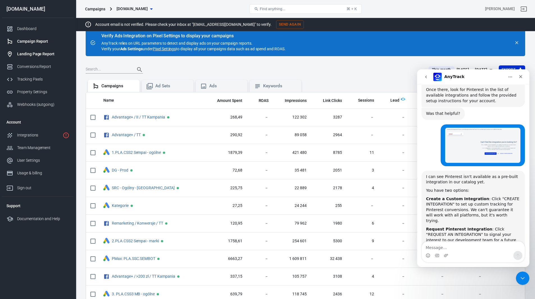
click at [44, 55] on div "Landing Page Report" at bounding box center [43, 54] width 52 height 6
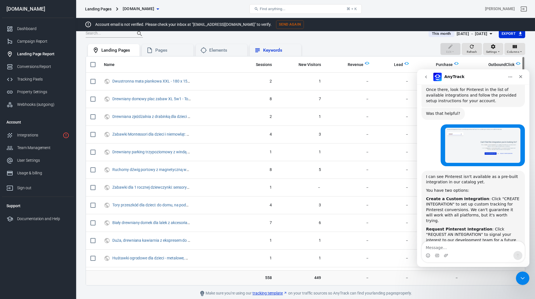
click at [267, 50] on div "Keywords" at bounding box center [280, 50] width 34 height 6
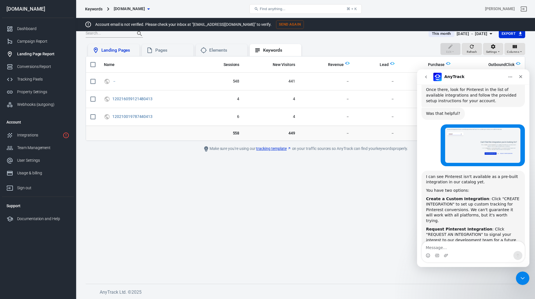
click at [107, 51] on div "Landing Pages" at bounding box center [118, 50] width 34 height 6
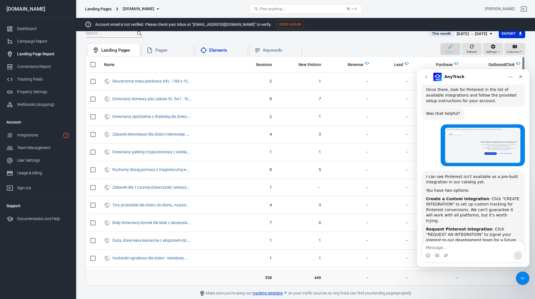
click at [218, 51] on div "Elements" at bounding box center [226, 50] width 34 height 6
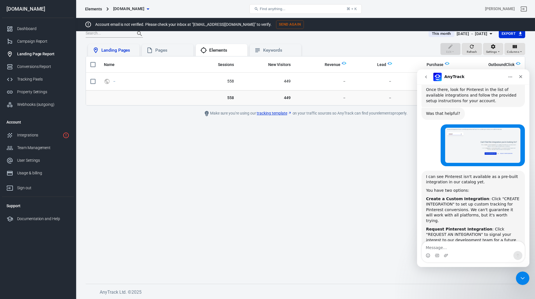
click at [120, 53] on div "Landing Pages" at bounding box center [118, 50] width 34 height 6
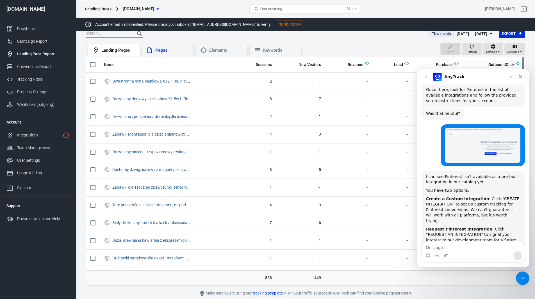
click at [161, 52] on div "Pages" at bounding box center [172, 50] width 34 height 6
click at [117, 52] on div "Landing Pages" at bounding box center [118, 50] width 34 height 6
click at [523, 78] on div "Close" at bounding box center [521, 77] width 10 height 10
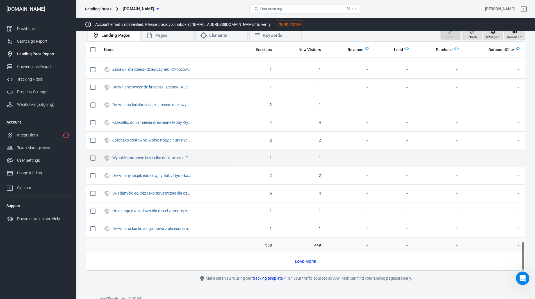
scroll to position [34, 0]
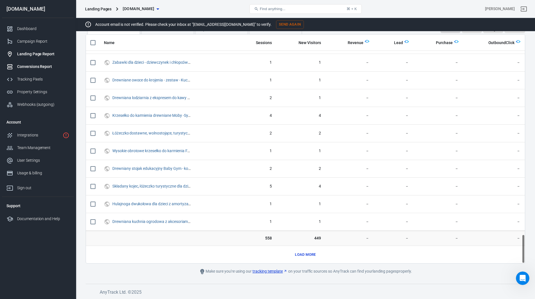
click at [40, 69] on div "Conversions Report" at bounding box center [43, 67] width 52 height 6
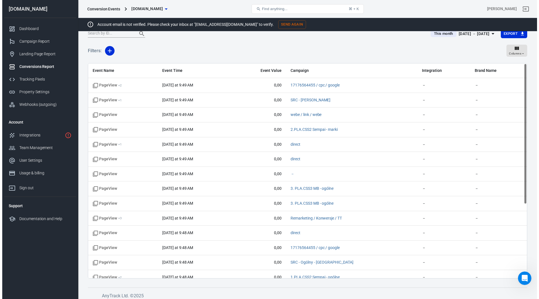
scroll to position [15, 0]
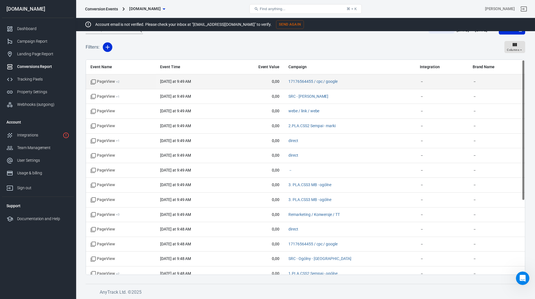
click at [89, 85] on td "PageView + 2" at bounding box center [121, 81] width 70 height 15
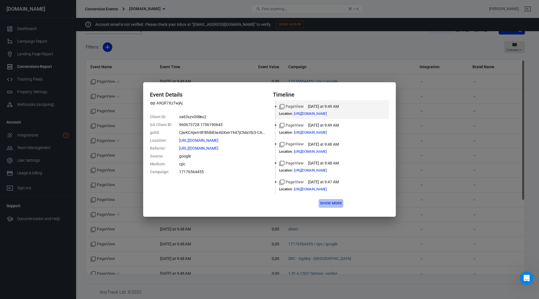
click at [336, 202] on button "Show more" at bounding box center [331, 203] width 25 height 9
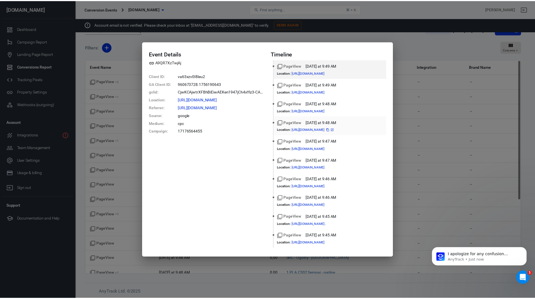
scroll to position [533, 0]
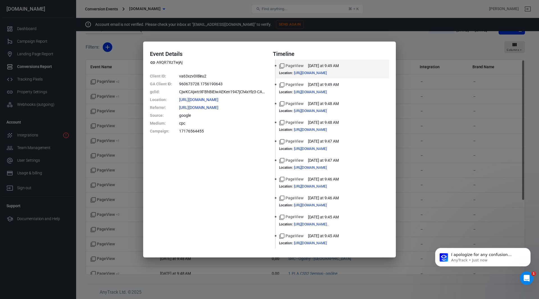
click at [433, 46] on div "Event Details A9QR7XzTwjAj Client ID : va63xzv0I8leu2 GA Client ID : 960673728.…" at bounding box center [269, 149] width 539 height 299
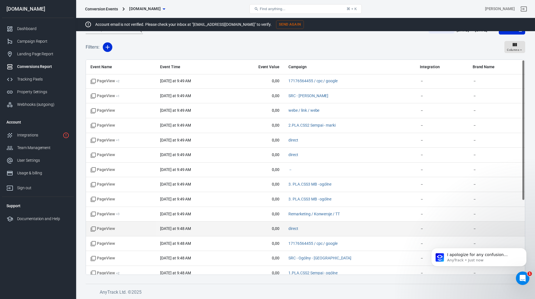
scroll to position [0, 0]
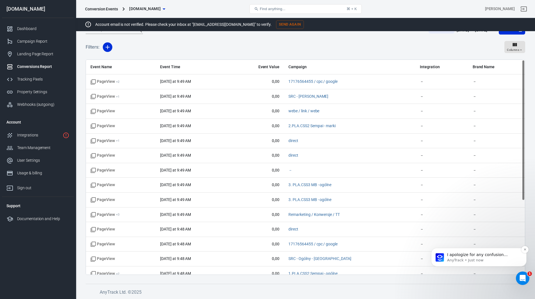
click at [497, 260] on p "AnyTrack • Just now" at bounding box center [483, 260] width 72 height 5
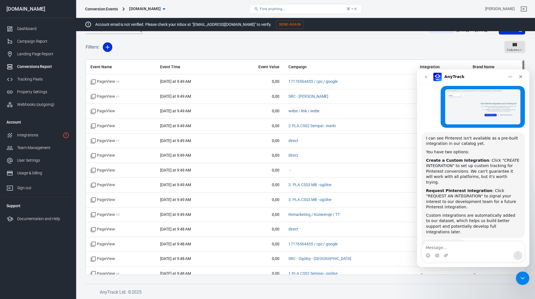
scroll to position [542, 0]
paste textarea "Could you please implement Pinterest for us, or alternatively provide instructi…"
type textarea "Could you please implement Pinterest for us, or alternatively provide instructi…"
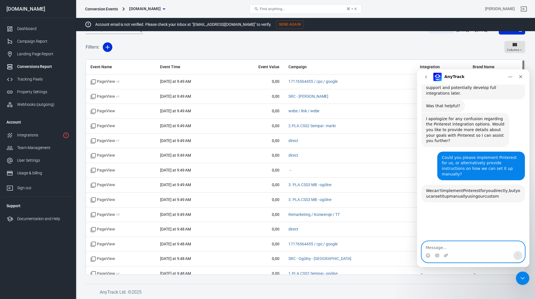
scroll to position [684, 0]
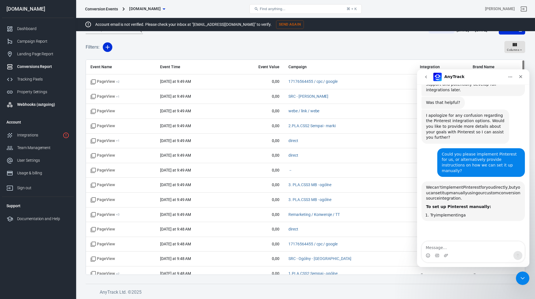
click at [39, 104] on div "Webhooks (outgoing)" at bounding box center [43, 105] width 52 height 6
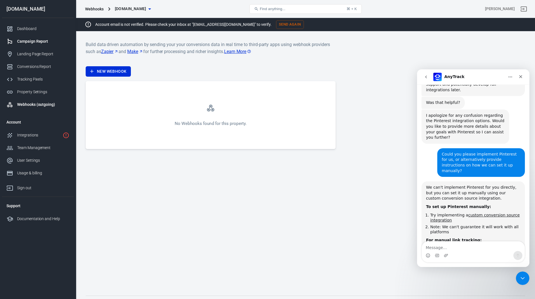
scroll to position [687, 0]
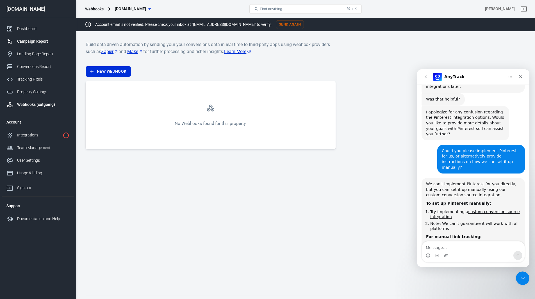
click at [30, 39] on div "Campaign Report" at bounding box center [43, 41] width 52 height 6
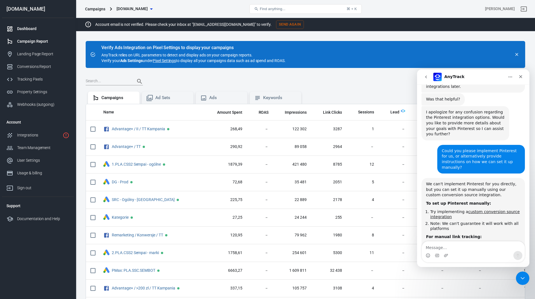
click at [26, 27] on div "Dashboard" at bounding box center [43, 29] width 52 height 6
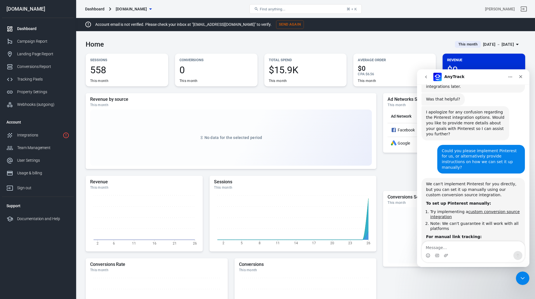
scroll to position [28, 0]
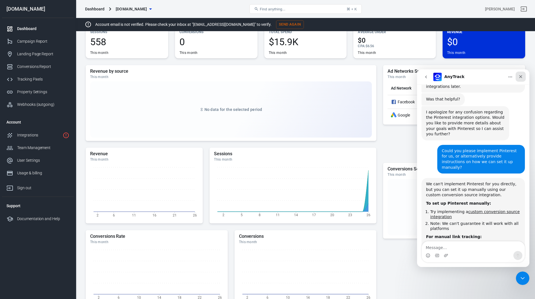
drag, startPoint x: 521, startPoint y: 75, endPoint x: 925, endPoint y: 153, distance: 411.0
click at [521, 75] on icon "Close" at bounding box center [520, 76] width 4 height 4
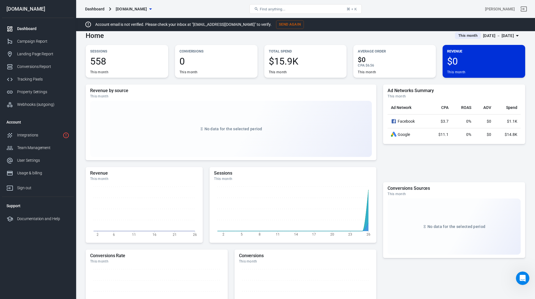
scroll to position [0, 0]
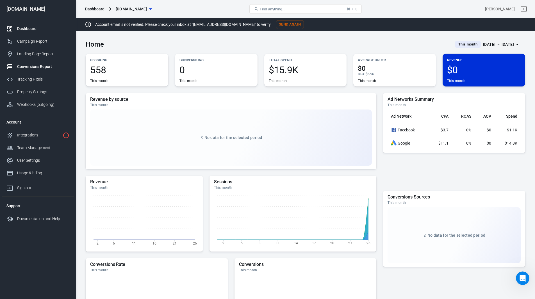
click at [47, 65] on div "Conversions Report" at bounding box center [43, 67] width 52 height 6
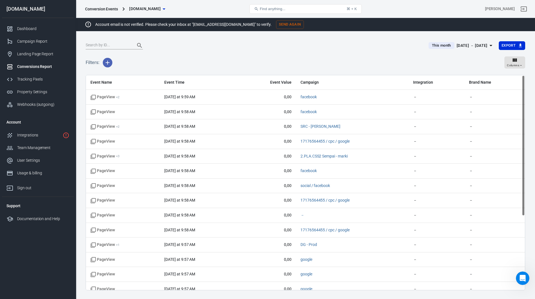
click at [107, 63] on icon "button" at bounding box center [108, 63] width 4 height 4
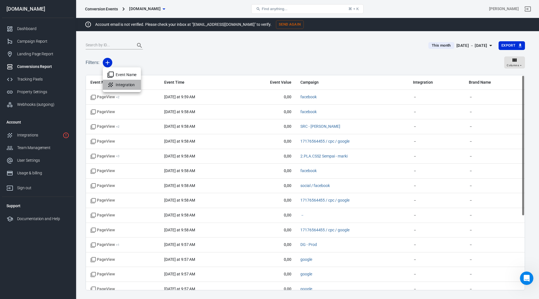
click at [129, 86] on li "Integration" at bounding box center [122, 85] width 38 height 10
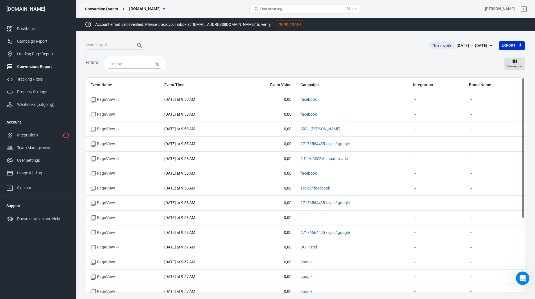
click at [136, 61] on input "text" at bounding box center [129, 64] width 42 height 7
click at [155, 64] on icon "button" at bounding box center [157, 64] width 7 height 7
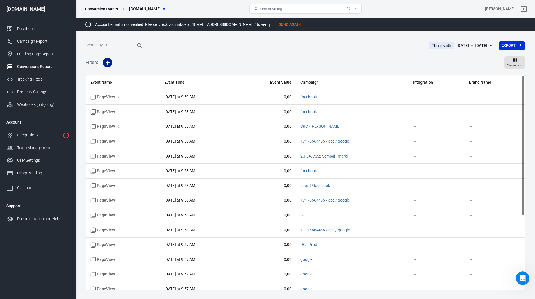
click at [106, 63] on icon "button" at bounding box center [108, 63] width 4 height 4
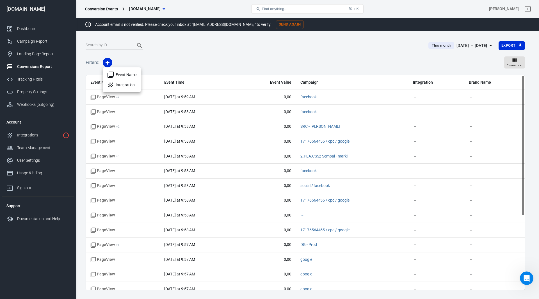
click at [108, 61] on div at bounding box center [269, 149] width 539 height 299
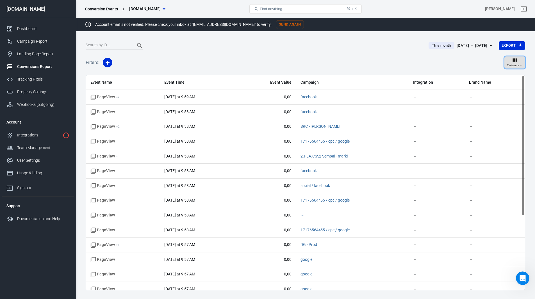
click at [512, 62] on div "Columns" at bounding box center [515, 62] width 16 height 11
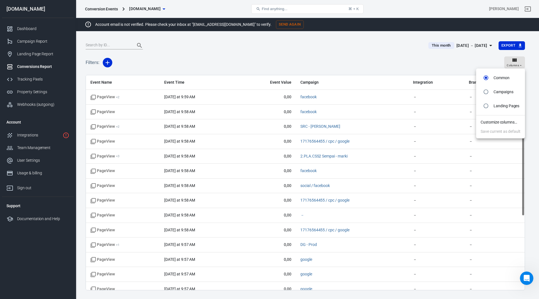
click at [501, 124] on li "Customize columns…" at bounding box center [500, 122] width 49 height 9
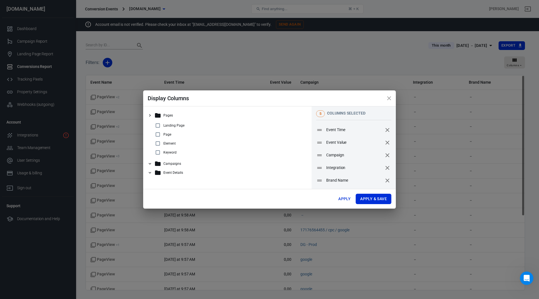
click at [151, 164] on icon at bounding box center [150, 164] width 3 height 2
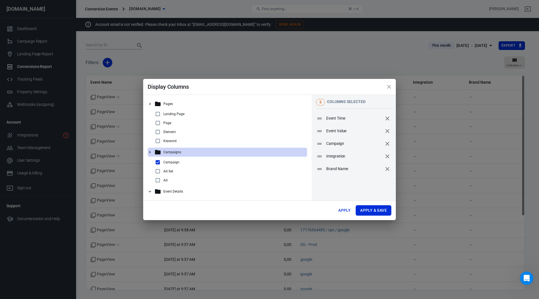
click at [150, 192] on icon at bounding box center [150, 192] width 3 height 2
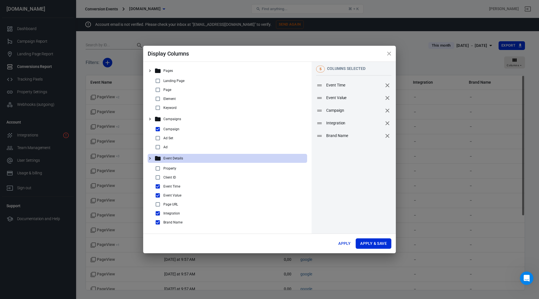
click at [157, 204] on input "checkbox" at bounding box center [157, 204] width 7 height 7
checkbox input "true"
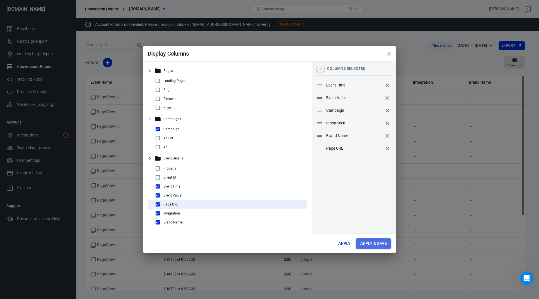
click at [377, 243] on button "Apply & Save" at bounding box center [374, 243] width 36 height 10
radio input "false"
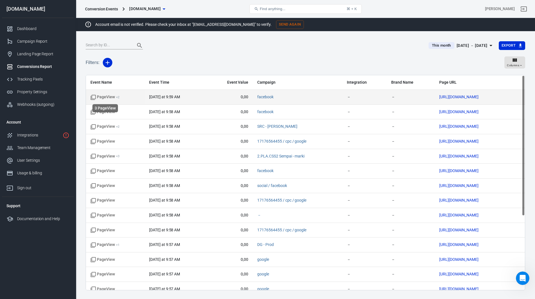
click at [93, 95] on icon "scrollable content" at bounding box center [93, 97] width 5 height 5
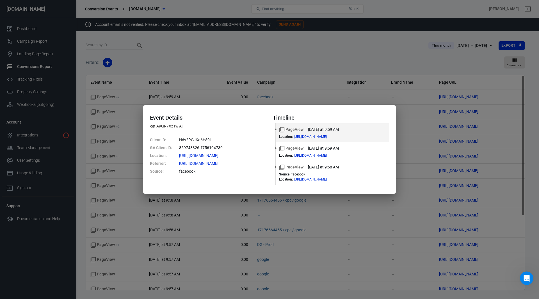
click at [307, 54] on div "Event Details A9QR7XzTwjAj Client ID : Hdv2RCJKo6H89i GA Client ID : 859748326.…" at bounding box center [269, 149] width 539 height 299
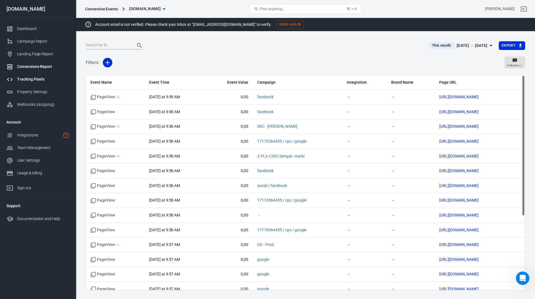
click at [35, 80] on div "Tracking Pixels" at bounding box center [43, 79] width 52 height 6
